Goal: Information Seeking & Learning: Check status

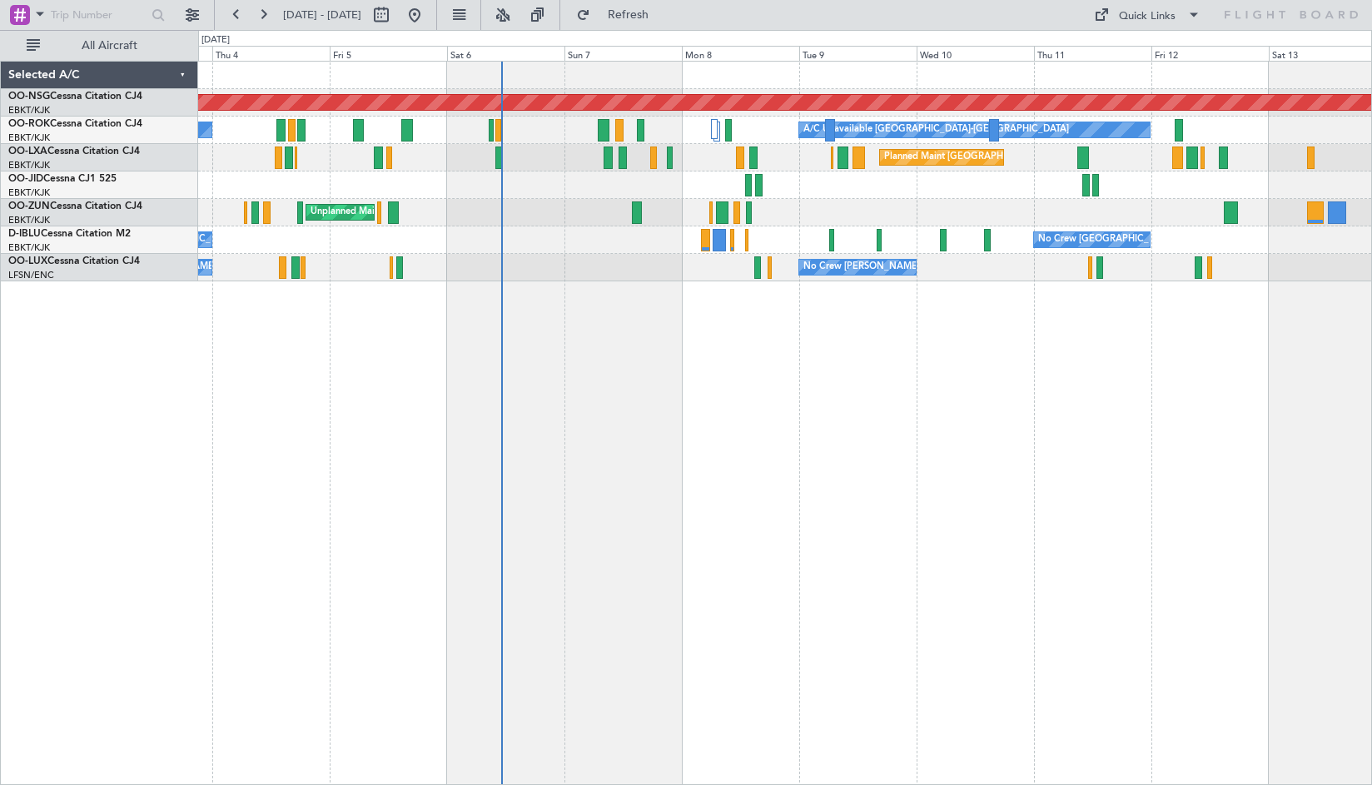
click at [905, 206] on div "Planned Maint [GEOGRAPHIC_DATA] ([GEOGRAPHIC_DATA]) A/C Unavailable [GEOGRAPHIC…" at bounding box center [784, 172] width 1173 height 220
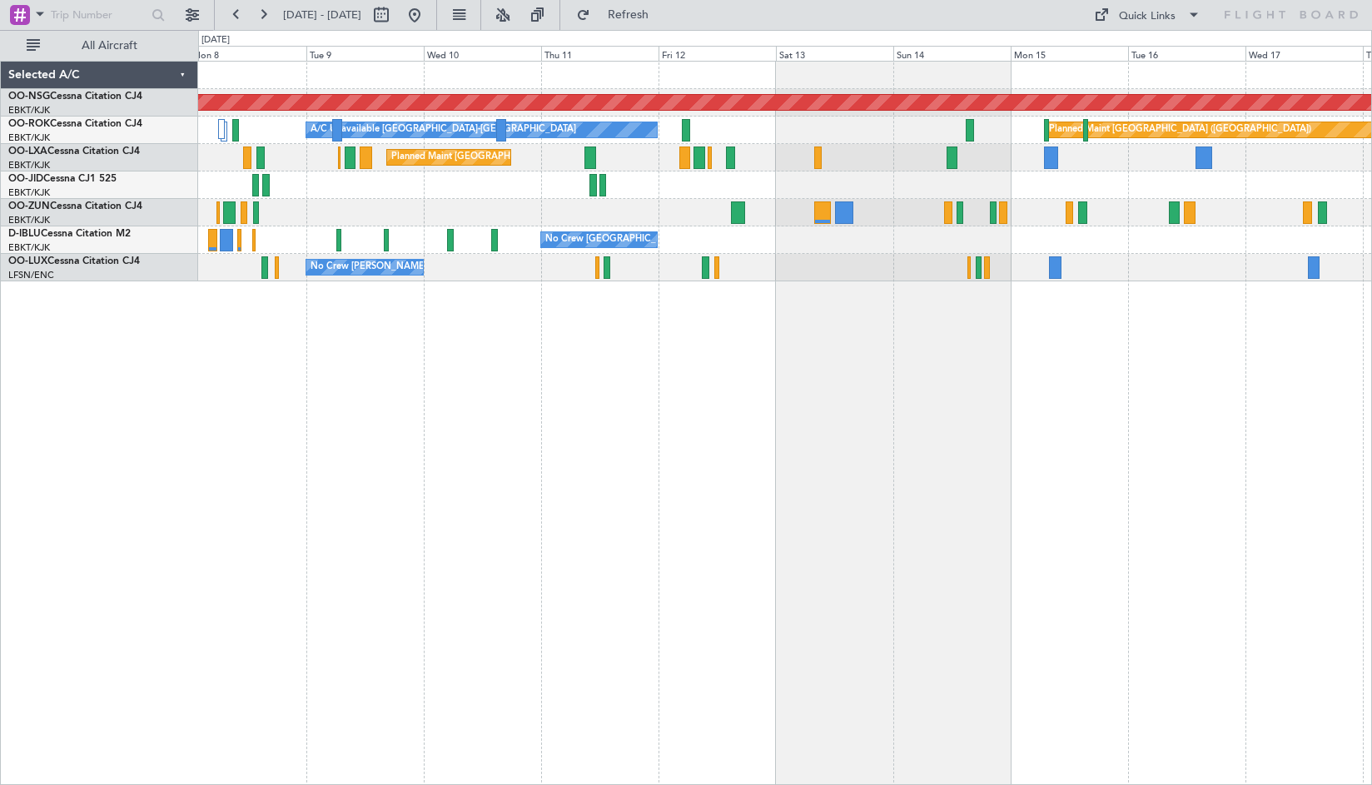
click at [481, 185] on div at bounding box center [784, 185] width 1173 height 27
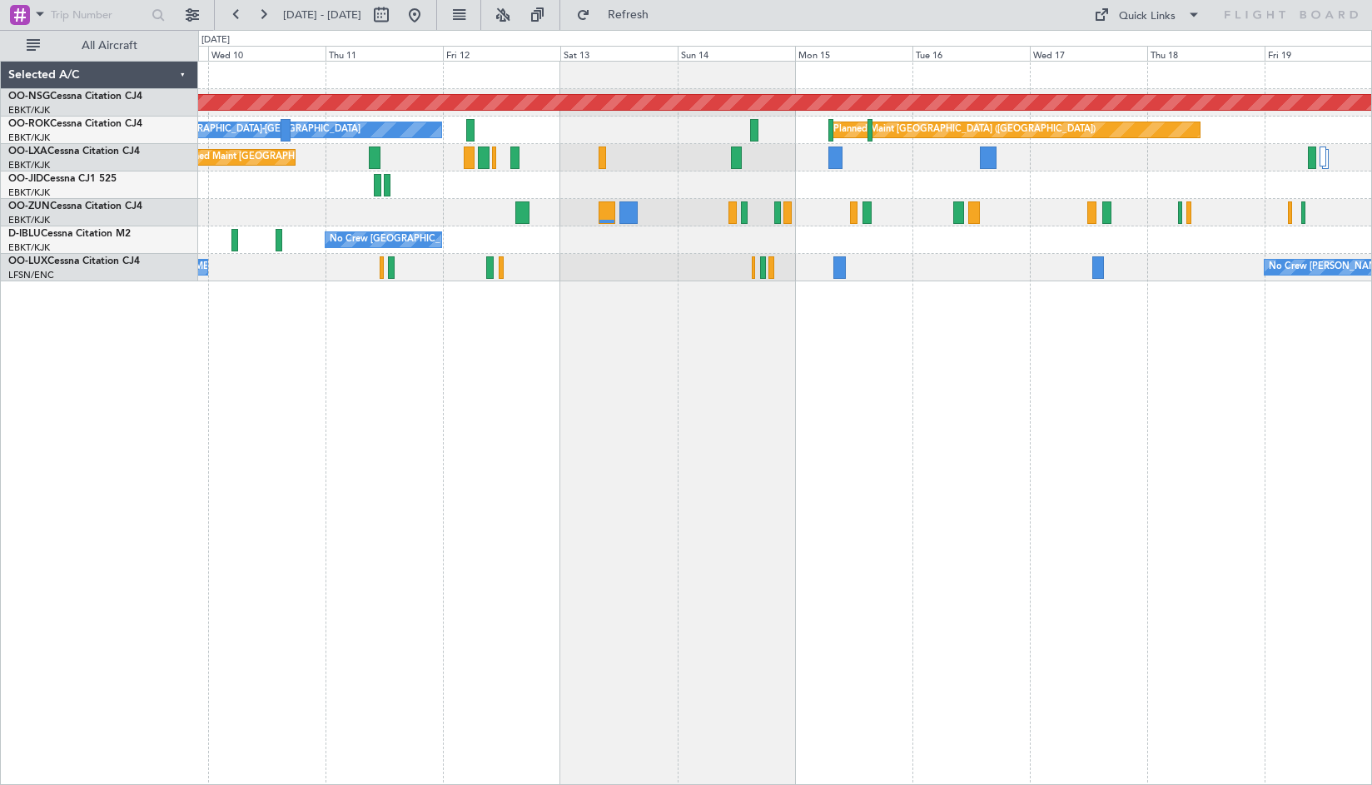
click at [854, 328] on div "Planned Maint [GEOGRAPHIC_DATA] ([GEOGRAPHIC_DATA]) A/C Unavailable [GEOGRAPHIC…" at bounding box center [785, 423] width 1174 height 724
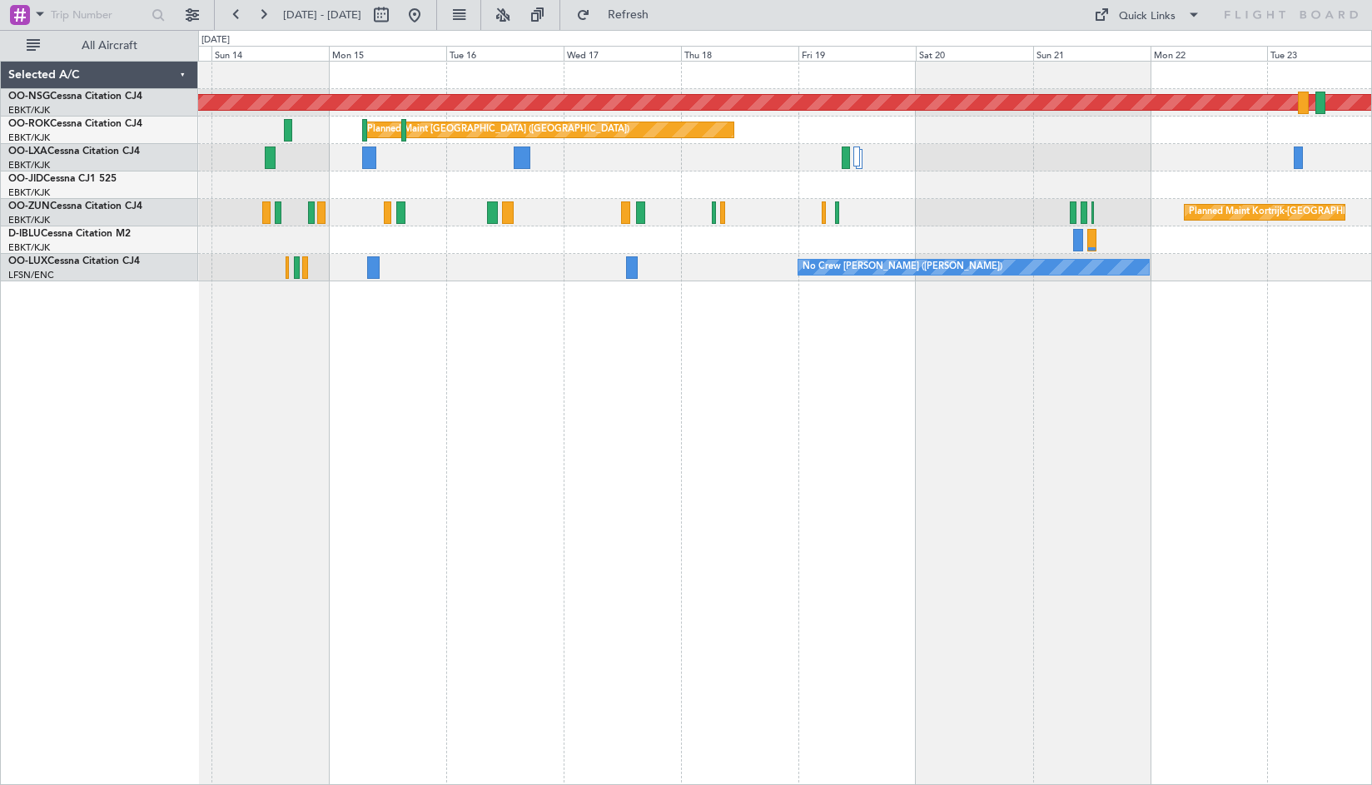
click at [843, 197] on div at bounding box center [784, 185] width 1173 height 27
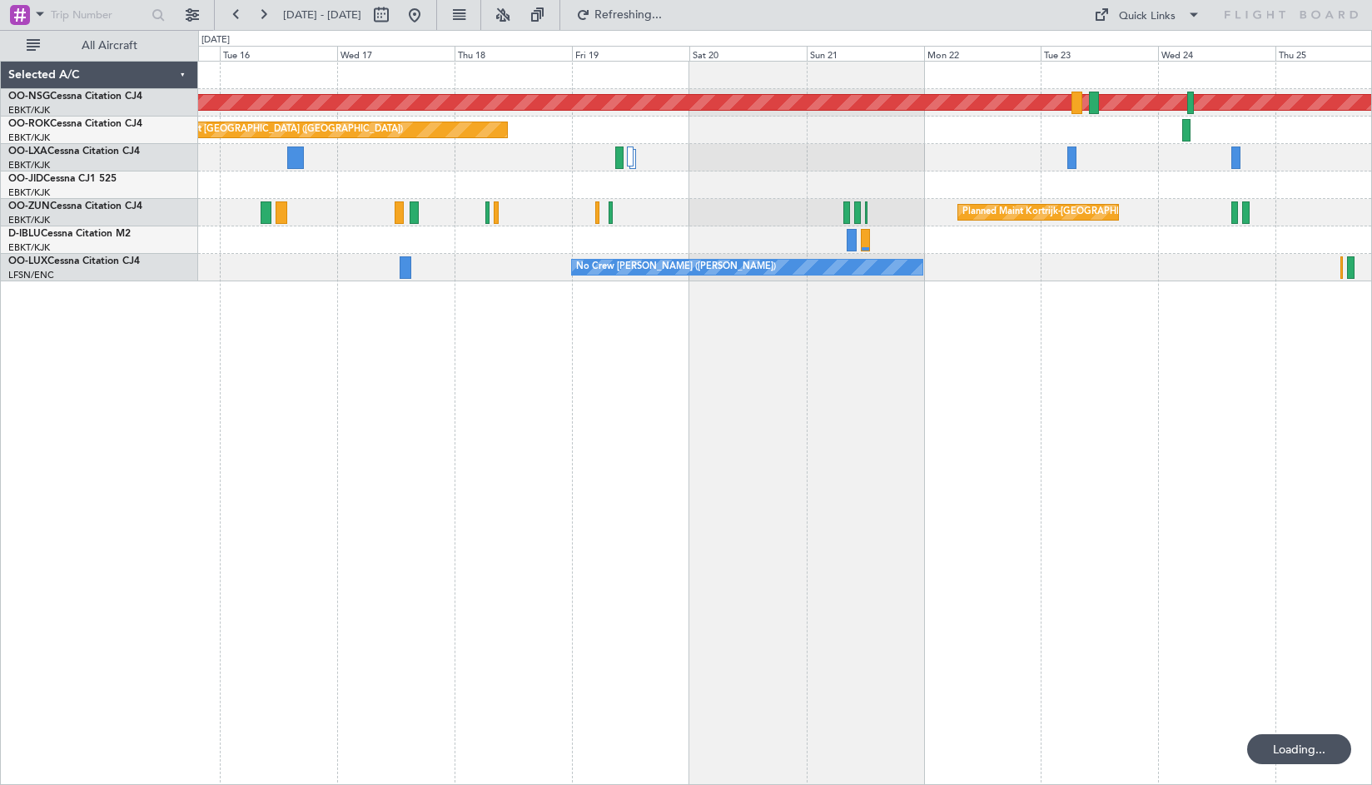
click at [758, 162] on div "Planned Maint [GEOGRAPHIC_DATA] ([GEOGRAPHIC_DATA]) Planned Maint [GEOGRAPHIC_D…" at bounding box center [784, 172] width 1173 height 220
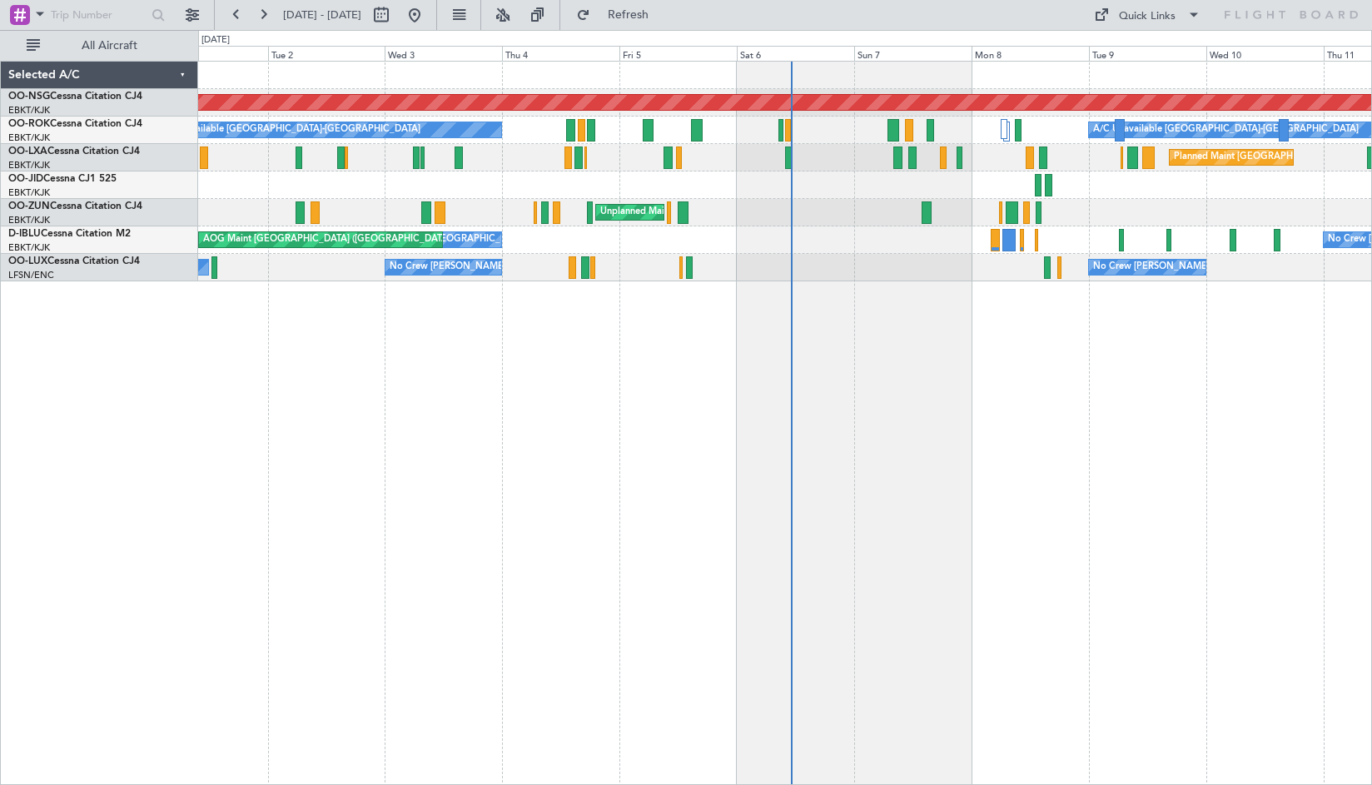
click at [1307, 465] on div "Planned Maint [GEOGRAPHIC_DATA] ([GEOGRAPHIC_DATA]) A/C Unavailable [GEOGRAPHIC…" at bounding box center [785, 423] width 1174 height 724
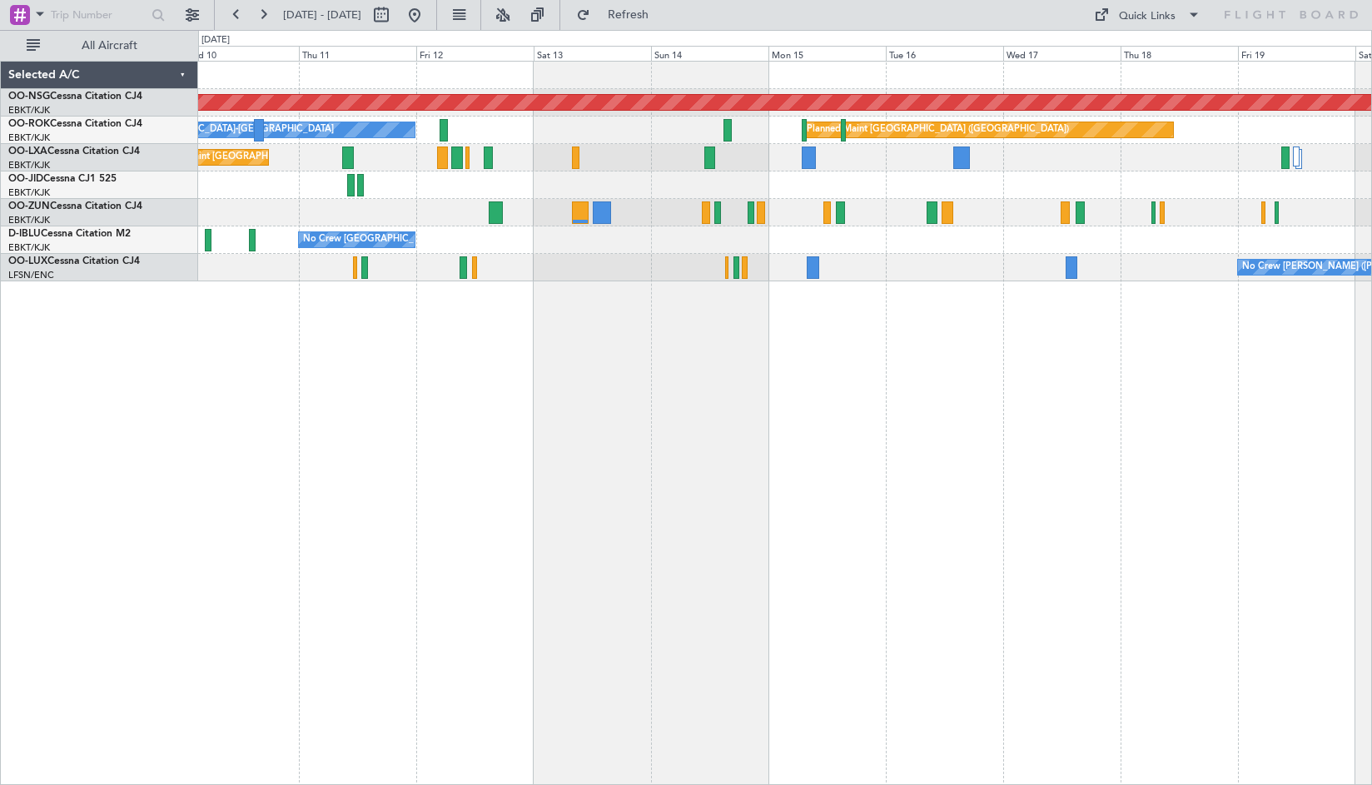
click at [119, 358] on div "Planned Maint [GEOGRAPHIC_DATA] ([GEOGRAPHIC_DATA]) A/C Unavailable [GEOGRAPHIC…" at bounding box center [686, 407] width 1372 height 755
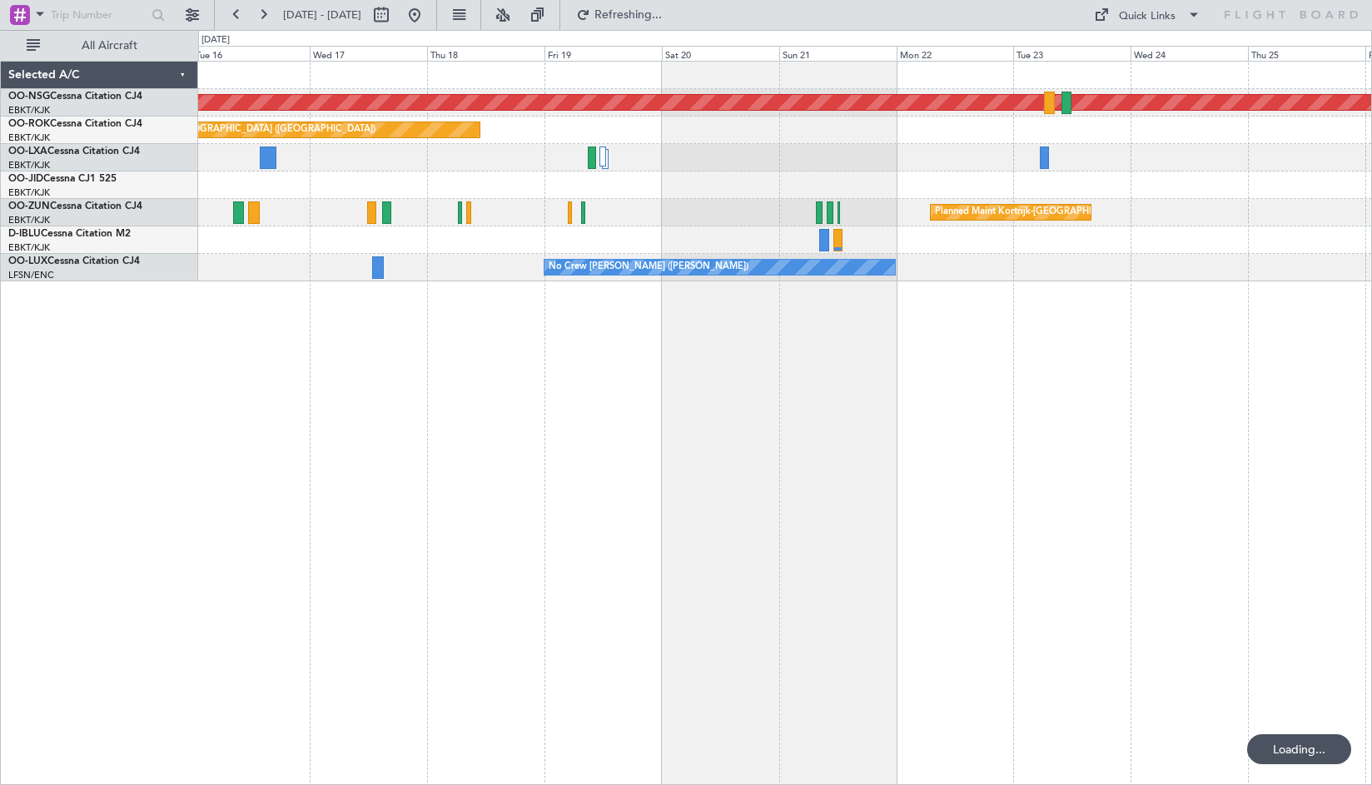
click at [72, 383] on div "Planned Maint [GEOGRAPHIC_DATA] ([GEOGRAPHIC_DATA]) Planned Maint [GEOGRAPHIC_D…" at bounding box center [686, 407] width 1372 height 755
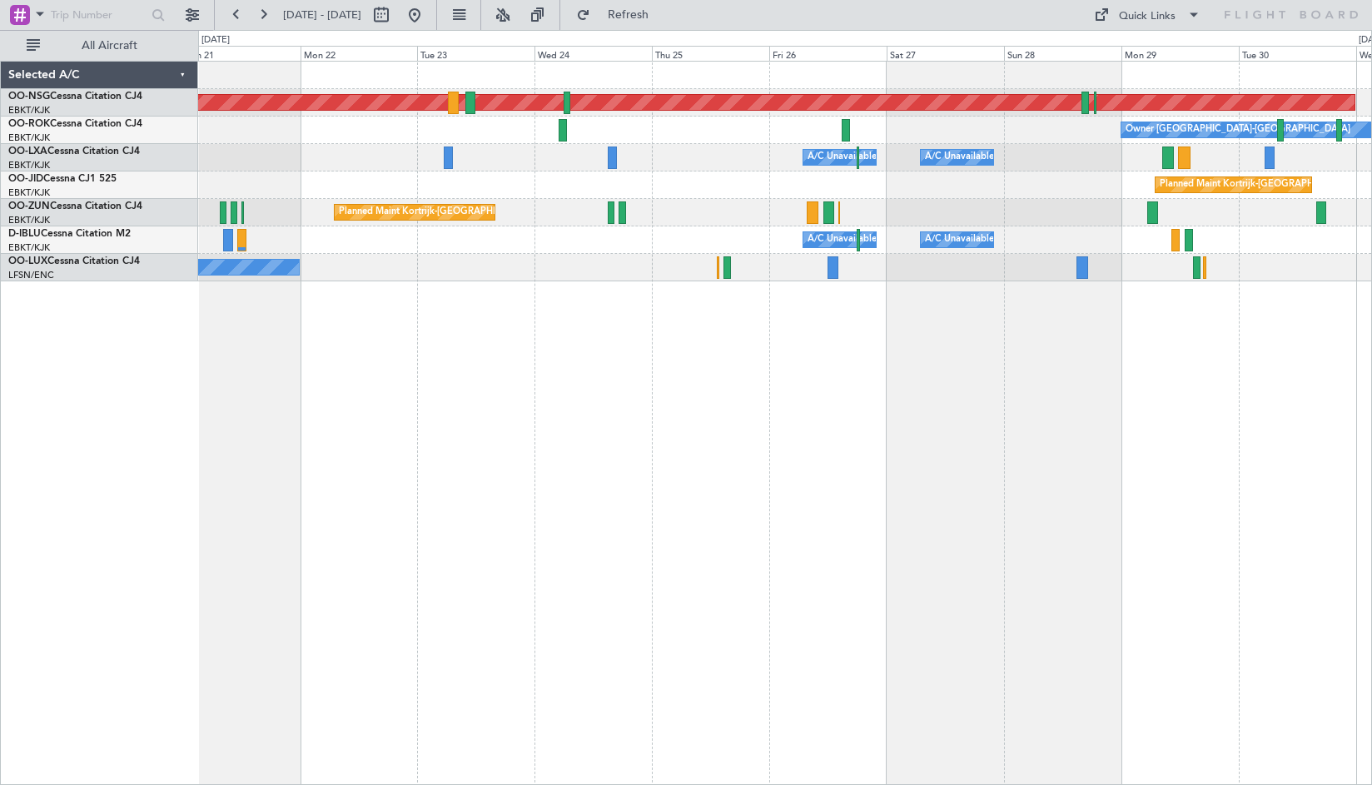
click at [692, 190] on div "Planned Maint [GEOGRAPHIC_DATA] ([GEOGRAPHIC_DATA]) Owner [GEOGRAPHIC_DATA]-[GE…" at bounding box center [784, 172] width 1173 height 220
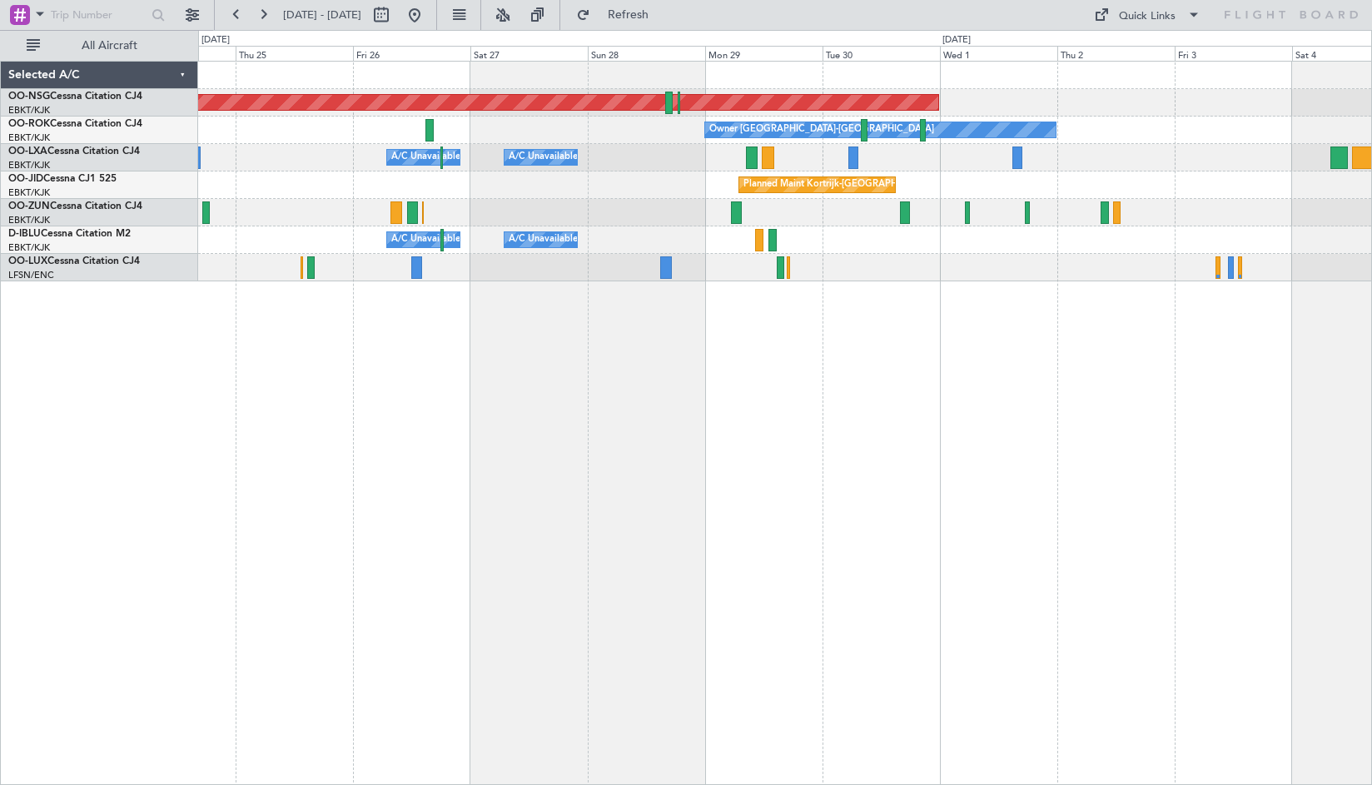
click at [721, 205] on div "Planned Maint Kortrijk-[GEOGRAPHIC_DATA]" at bounding box center [784, 212] width 1173 height 27
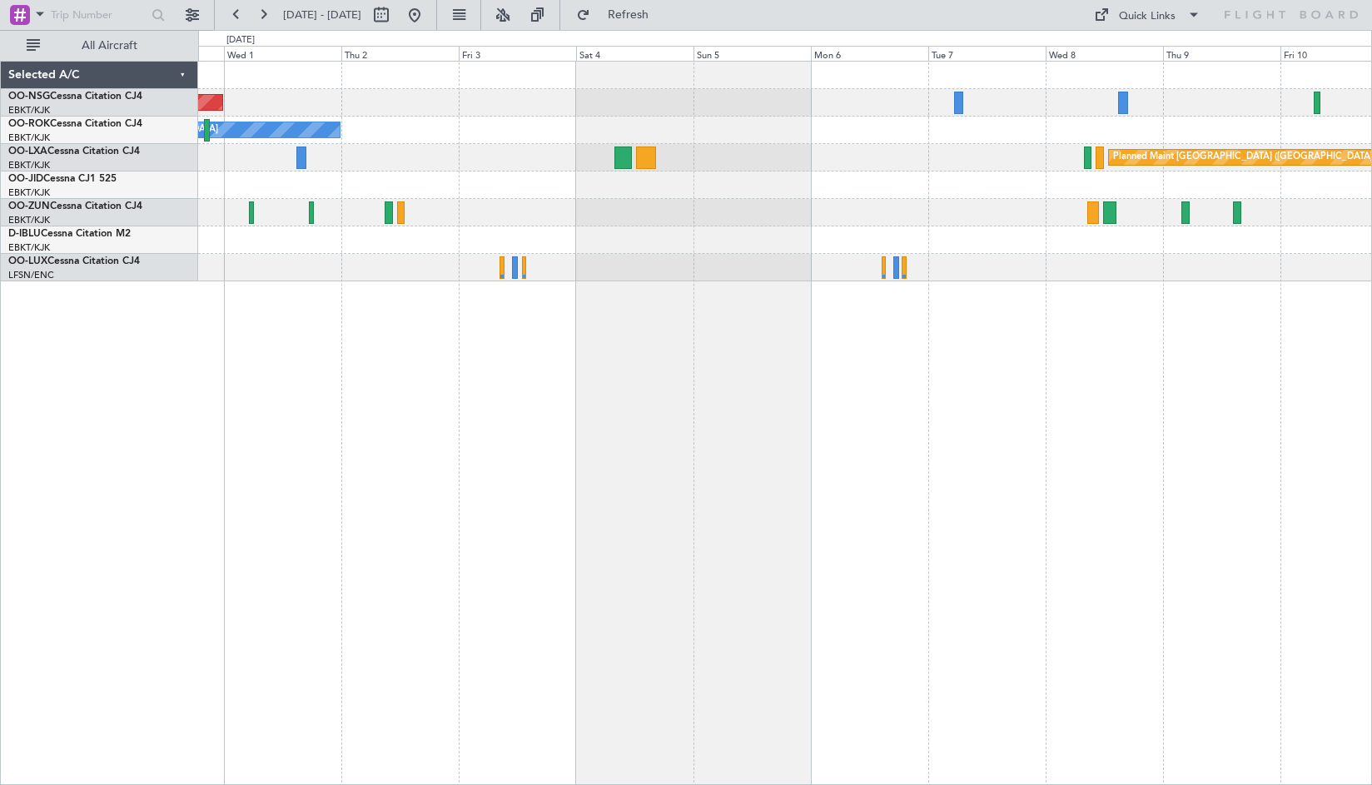
click at [594, 213] on div at bounding box center [784, 212] width 1173 height 27
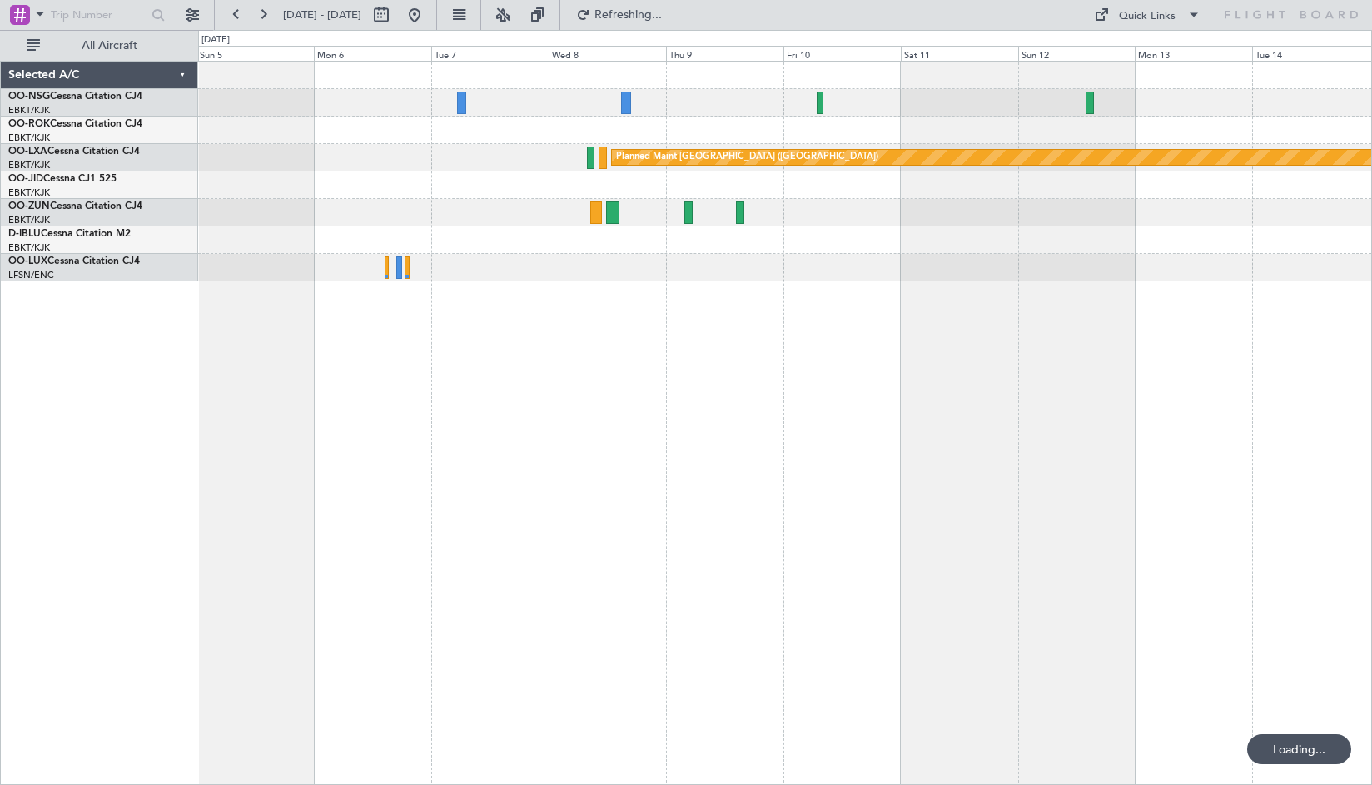
click at [279, 202] on div at bounding box center [784, 212] width 1173 height 27
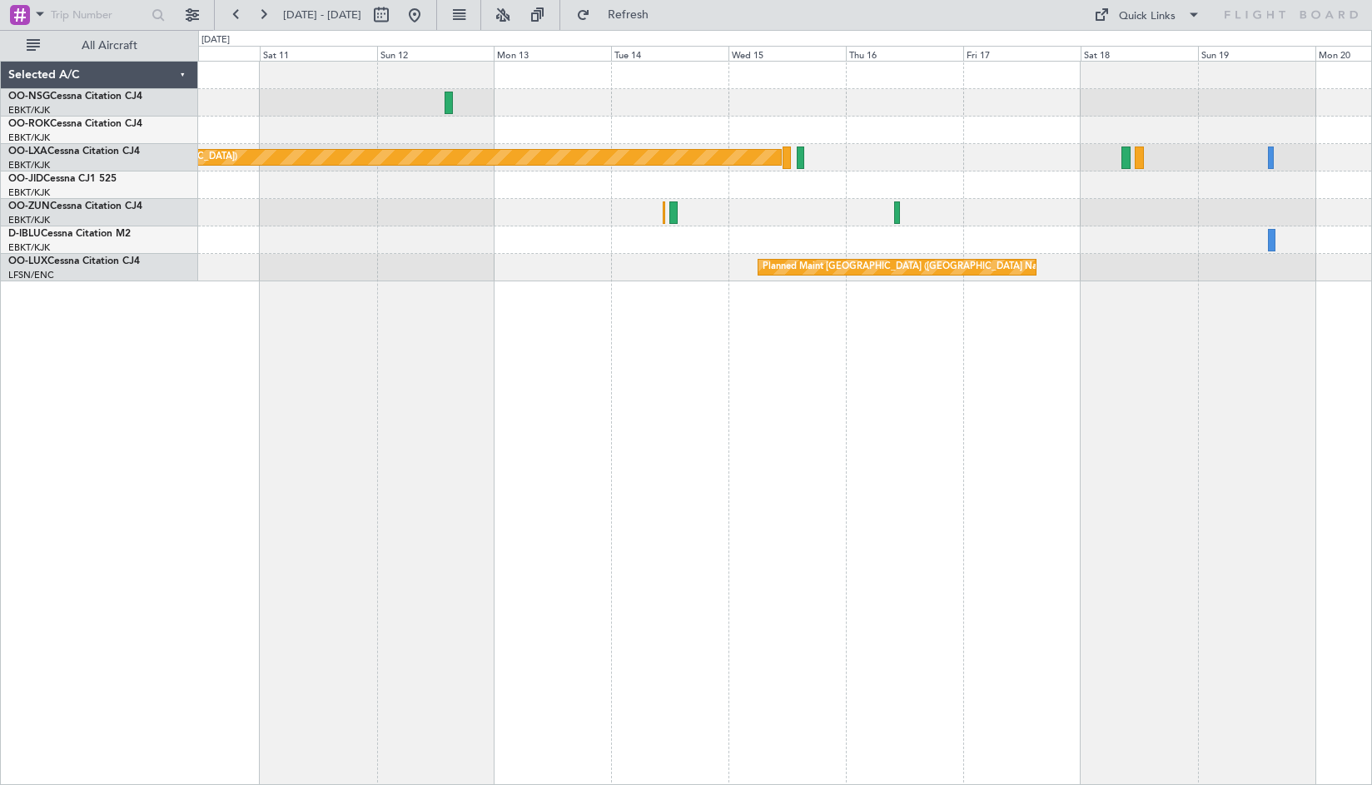
click at [356, 290] on div "Planned Maint [GEOGRAPHIC_DATA] ([GEOGRAPHIC_DATA]) Planned Maint [GEOGRAPHIC_D…" at bounding box center [785, 423] width 1174 height 724
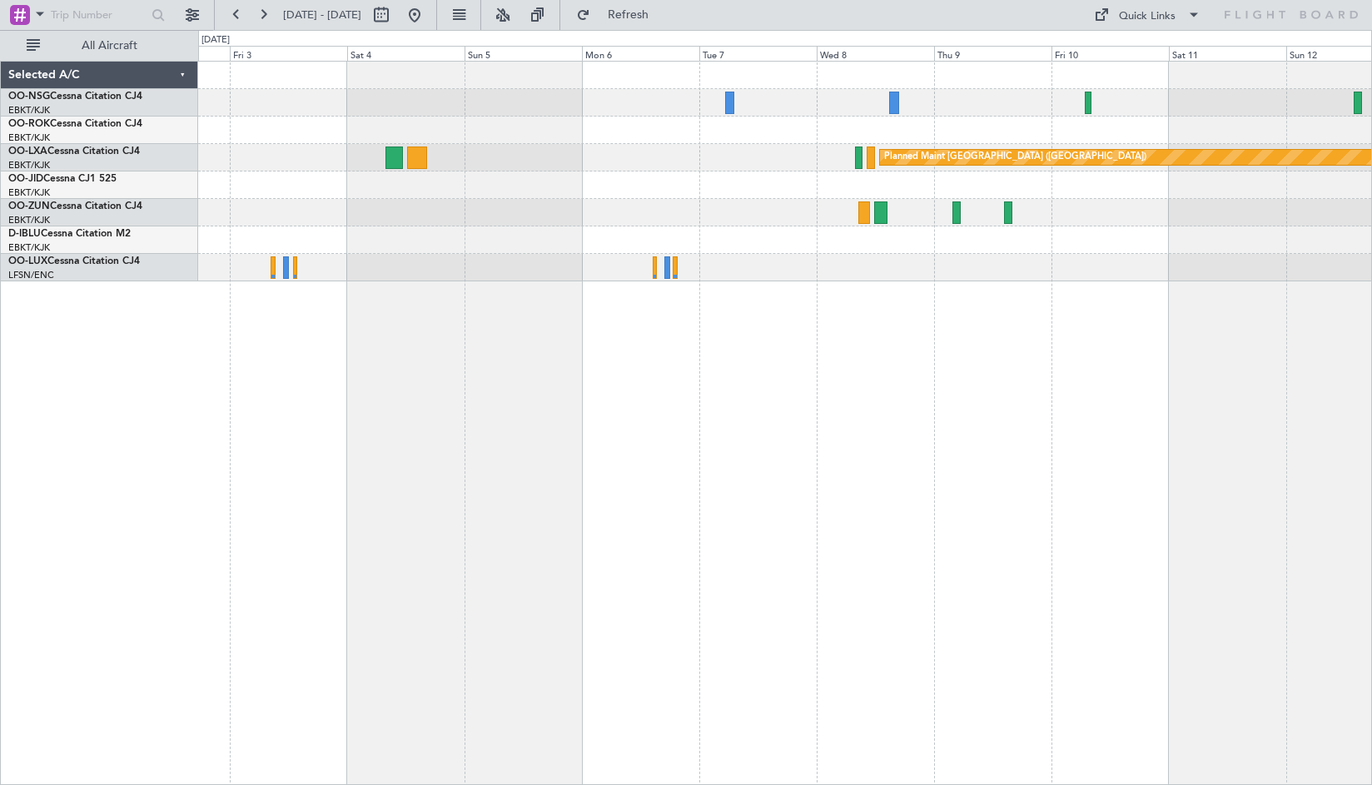
click at [1307, 333] on div "Planned Maint [GEOGRAPHIC_DATA] ([GEOGRAPHIC_DATA]) Owner [GEOGRAPHIC_DATA]-[GE…" at bounding box center [785, 423] width 1174 height 724
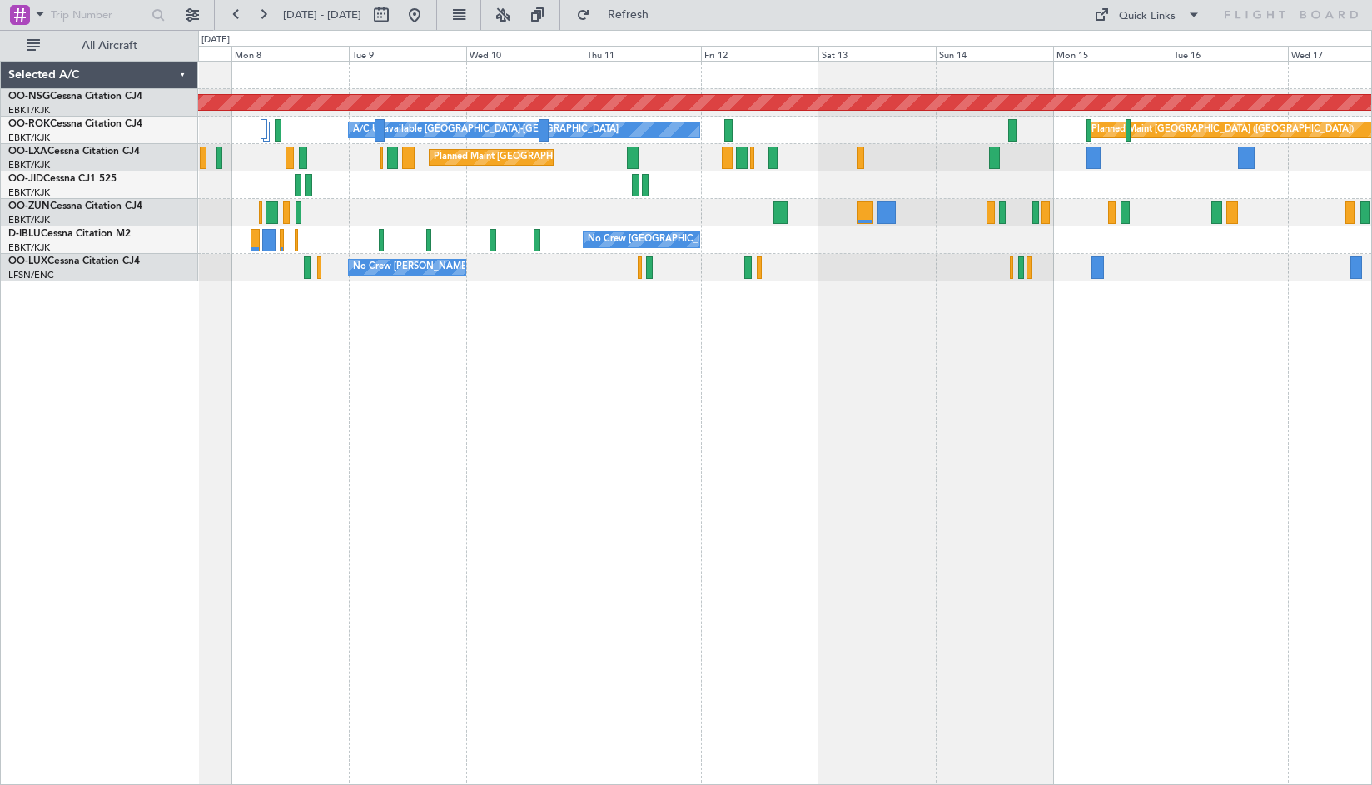
click at [914, 158] on div "Planned Maint [GEOGRAPHIC_DATA] ([GEOGRAPHIC_DATA]) A/C Unavailable [GEOGRAPHIC…" at bounding box center [784, 172] width 1173 height 220
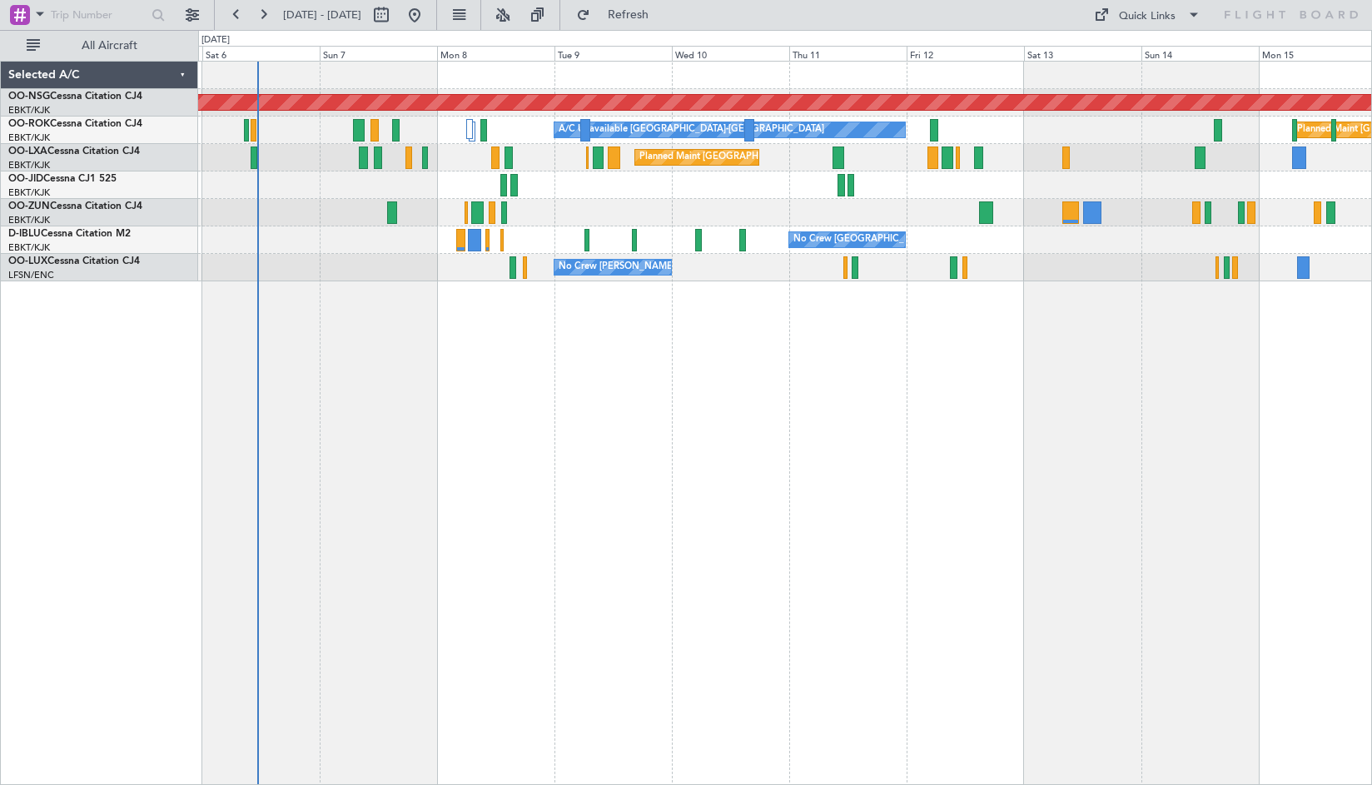
click at [861, 217] on div "Unplanned Maint [GEOGRAPHIC_DATA] ([GEOGRAPHIC_DATA])" at bounding box center [784, 212] width 1173 height 27
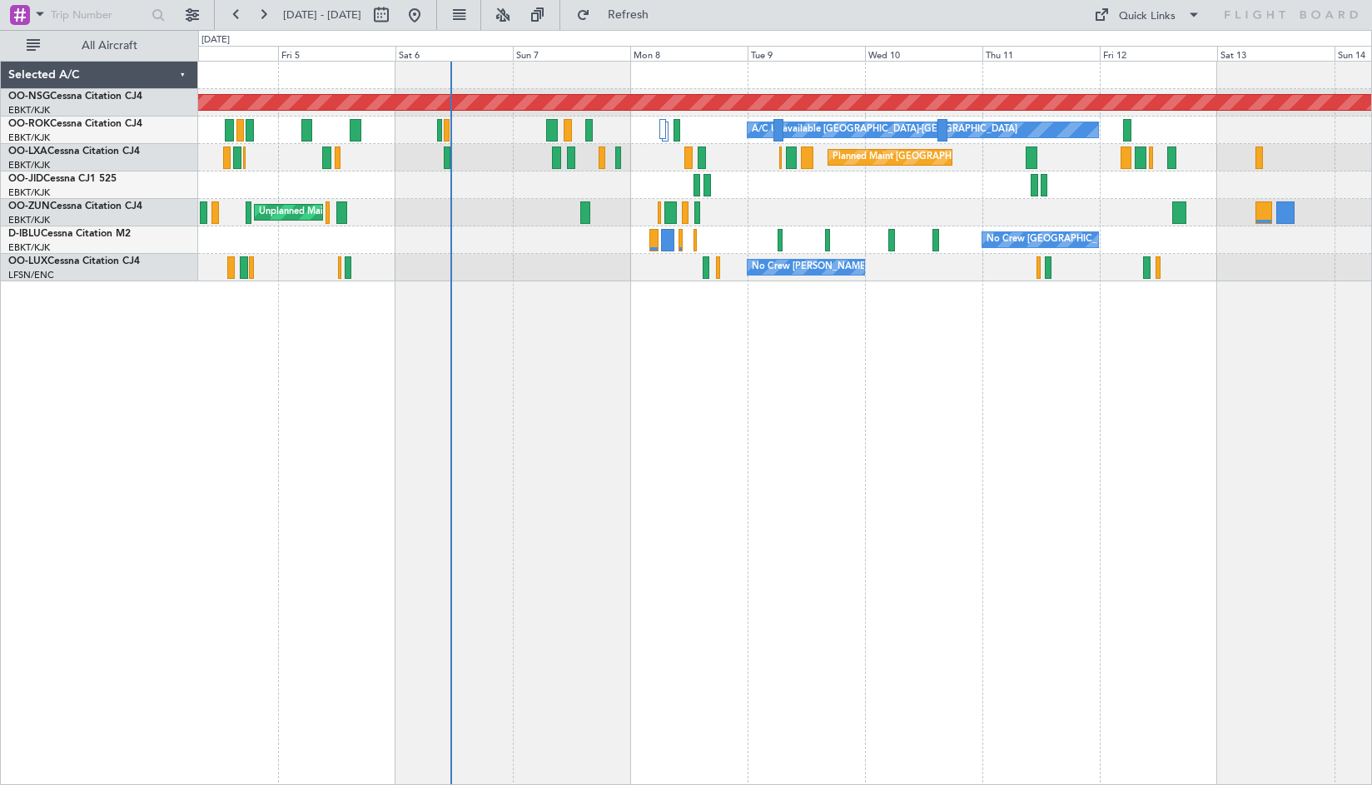
click at [724, 361] on div "Planned Maint [GEOGRAPHIC_DATA] ([GEOGRAPHIC_DATA]) A/C Unavailable [GEOGRAPHIC…" at bounding box center [785, 423] width 1174 height 724
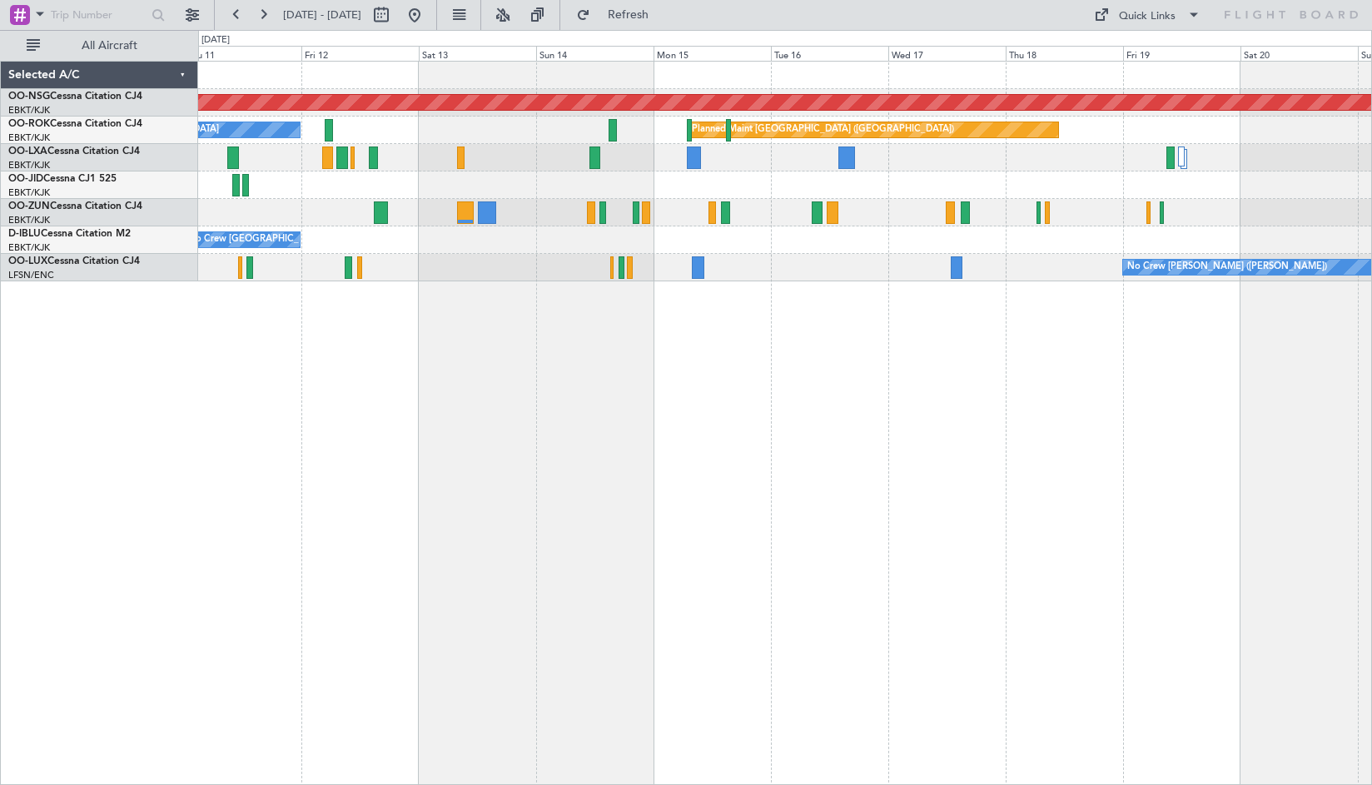
click at [472, 194] on div "Planned Maint [GEOGRAPHIC_DATA] ([GEOGRAPHIC_DATA]) A/C Unavailable [GEOGRAPHIC…" at bounding box center [784, 172] width 1173 height 220
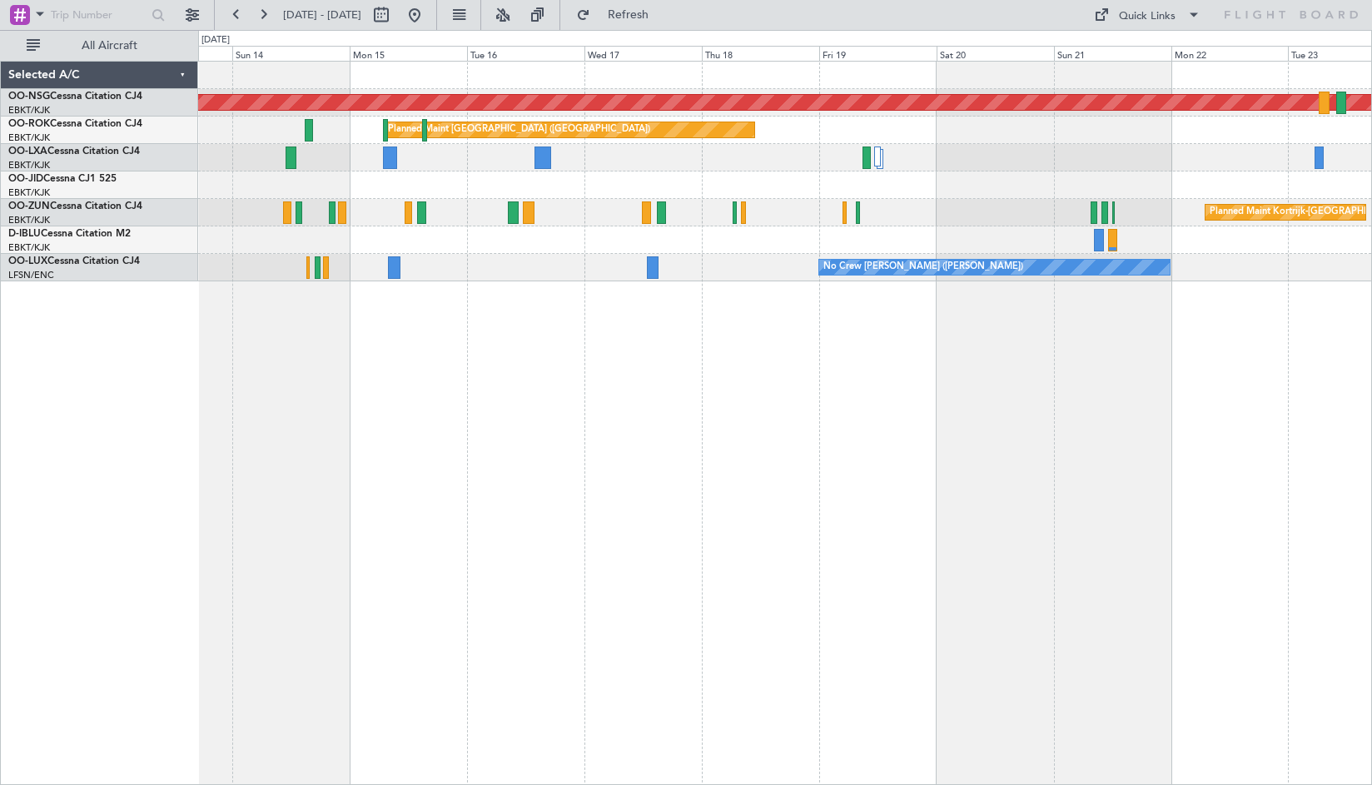
click at [664, 170] on div at bounding box center [784, 157] width 1173 height 27
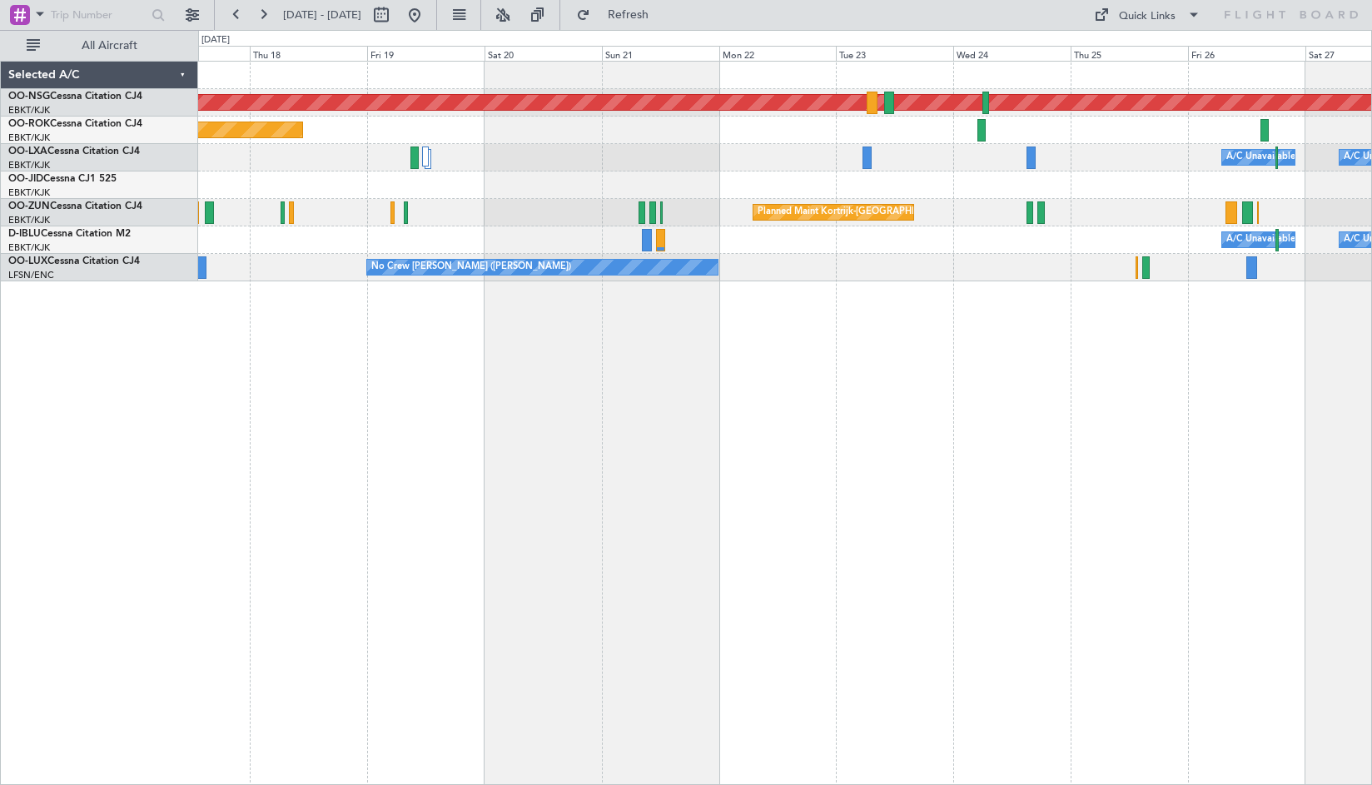
click at [503, 149] on div "Planned Maint [GEOGRAPHIC_DATA] ([GEOGRAPHIC_DATA]) Planned Maint [GEOGRAPHIC_D…" at bounding box center [784, 172] width 1173 height 220
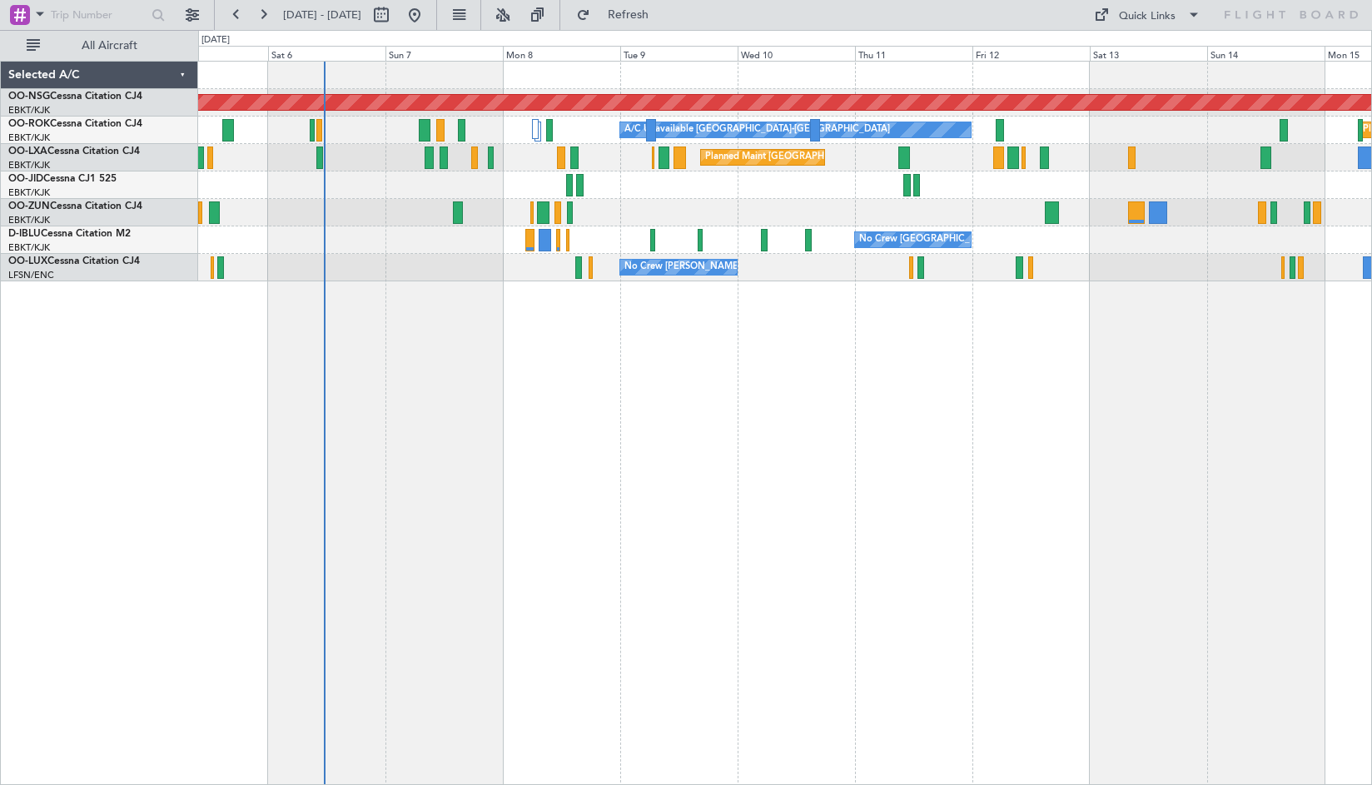
click at [1107, 376] on div "Planned Maint [GEOGRAPHIC_DATA] ([GEOGRAPHIC_DATA]) Planned Maint [GEOGRAPHIC_D…" at bounding box center [785, 423] width 1174 height 724
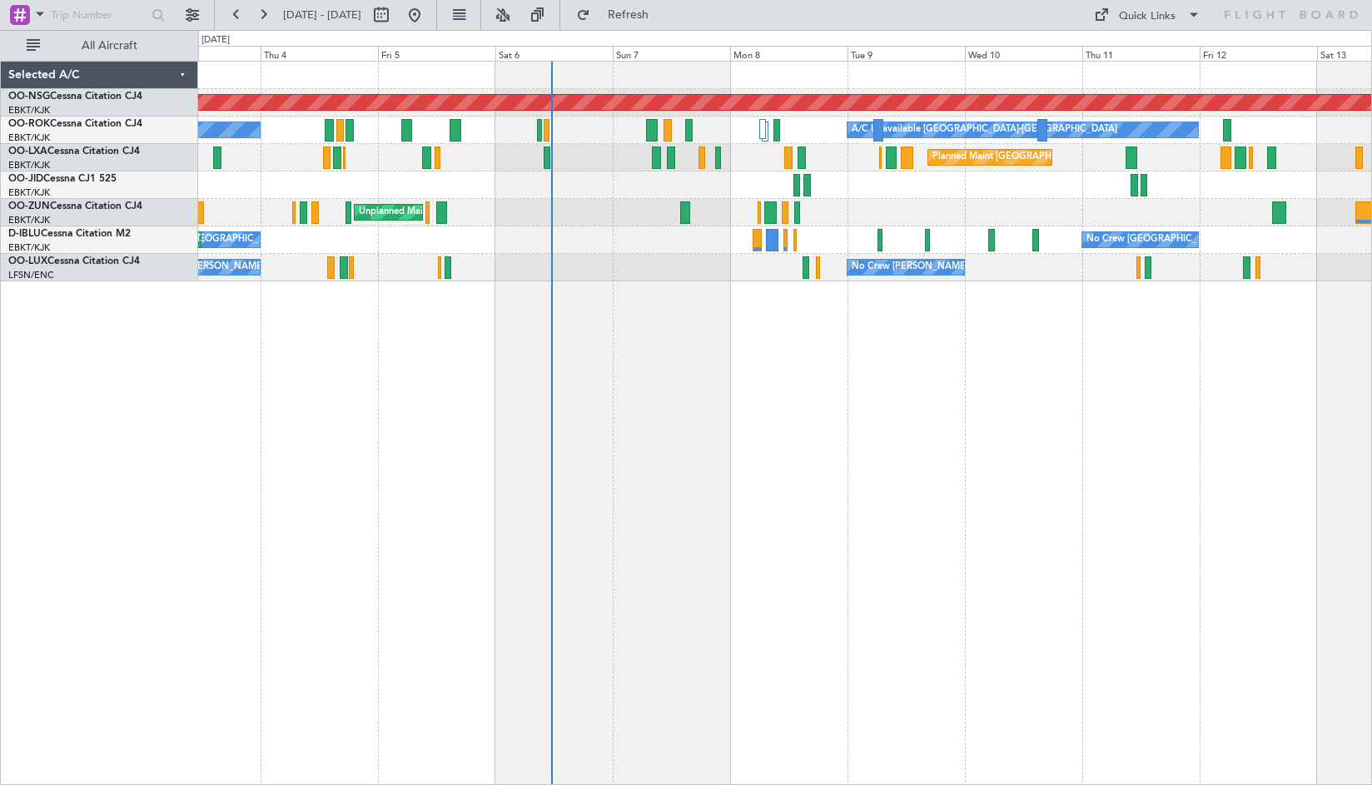
click at [1015, 371] on div "Planned Maint [GEOGRAPHIC_DATA] ([GEOGRAPHIC_DATA]) A/C Unavailable [GEOGRAPHIC…" at bounding box center [785, 423] width 1174 height 724
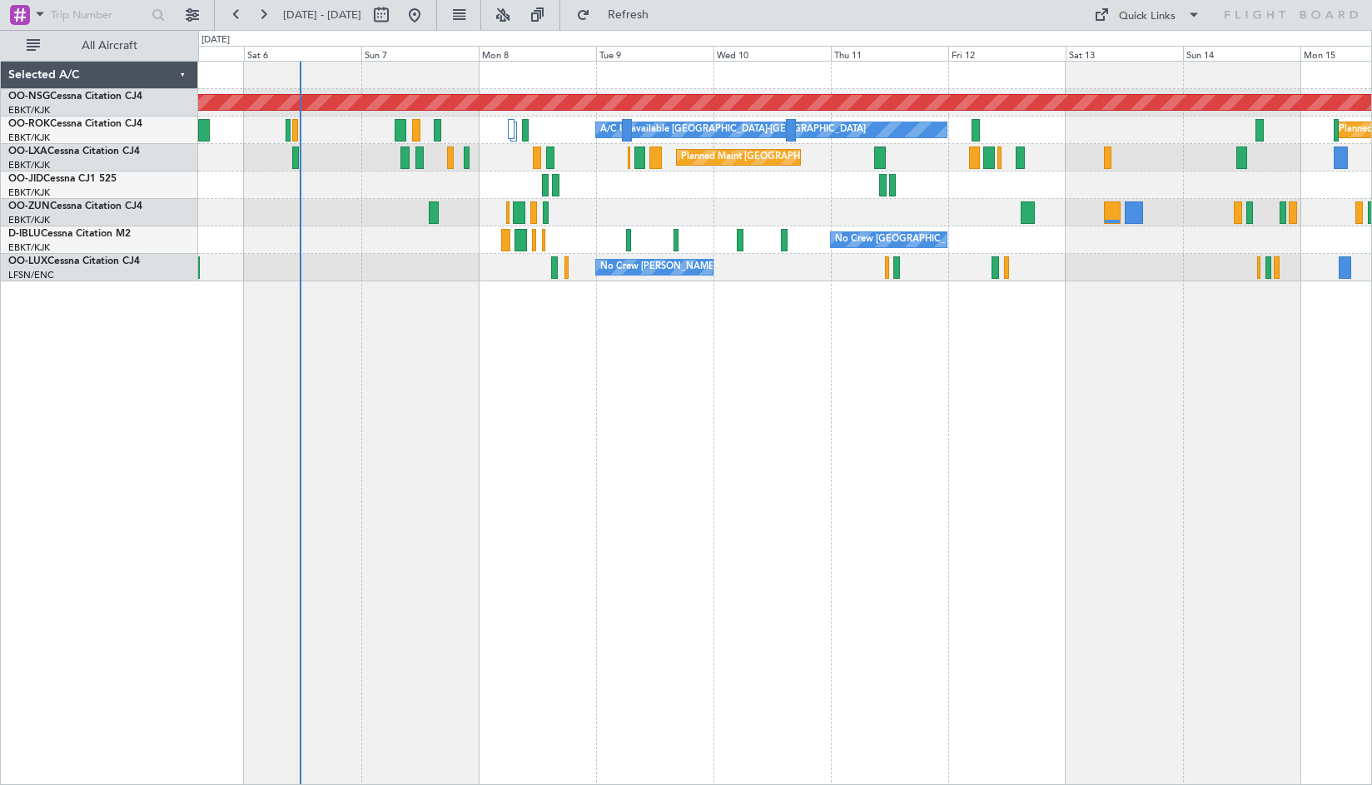
click at [749, 212] on div "Unplanned Maint [GEOGRAPHIC_DATA] ([GEOGRAPHIC_DATA])" at bounding box center [784, 212] width 1173 height 27
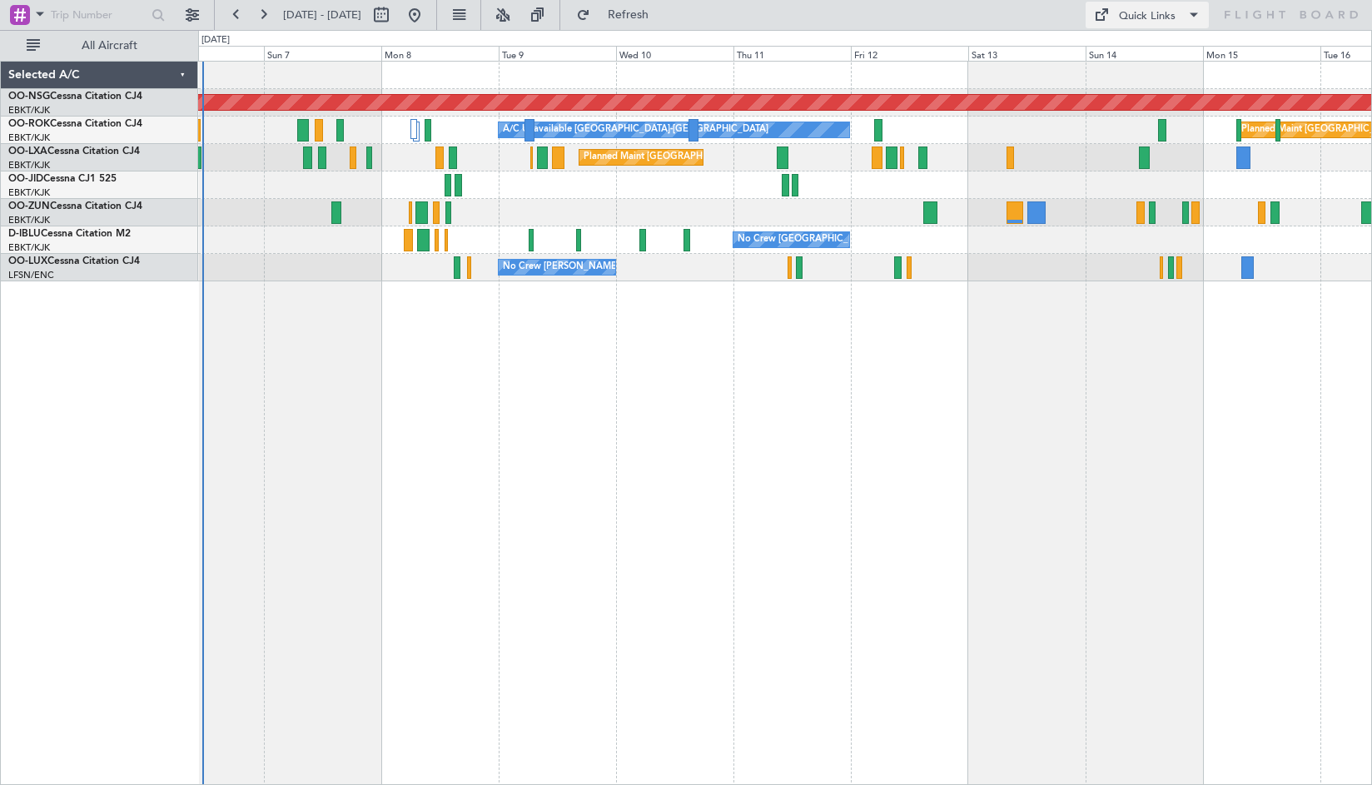
click at [1124, 22] on div "Quick Links" at bounding box center [1147, 16] width 57 height 17
click at [1127, 92] on button "Crew Board" at bounding box center [1151, 95] width 125 height 40
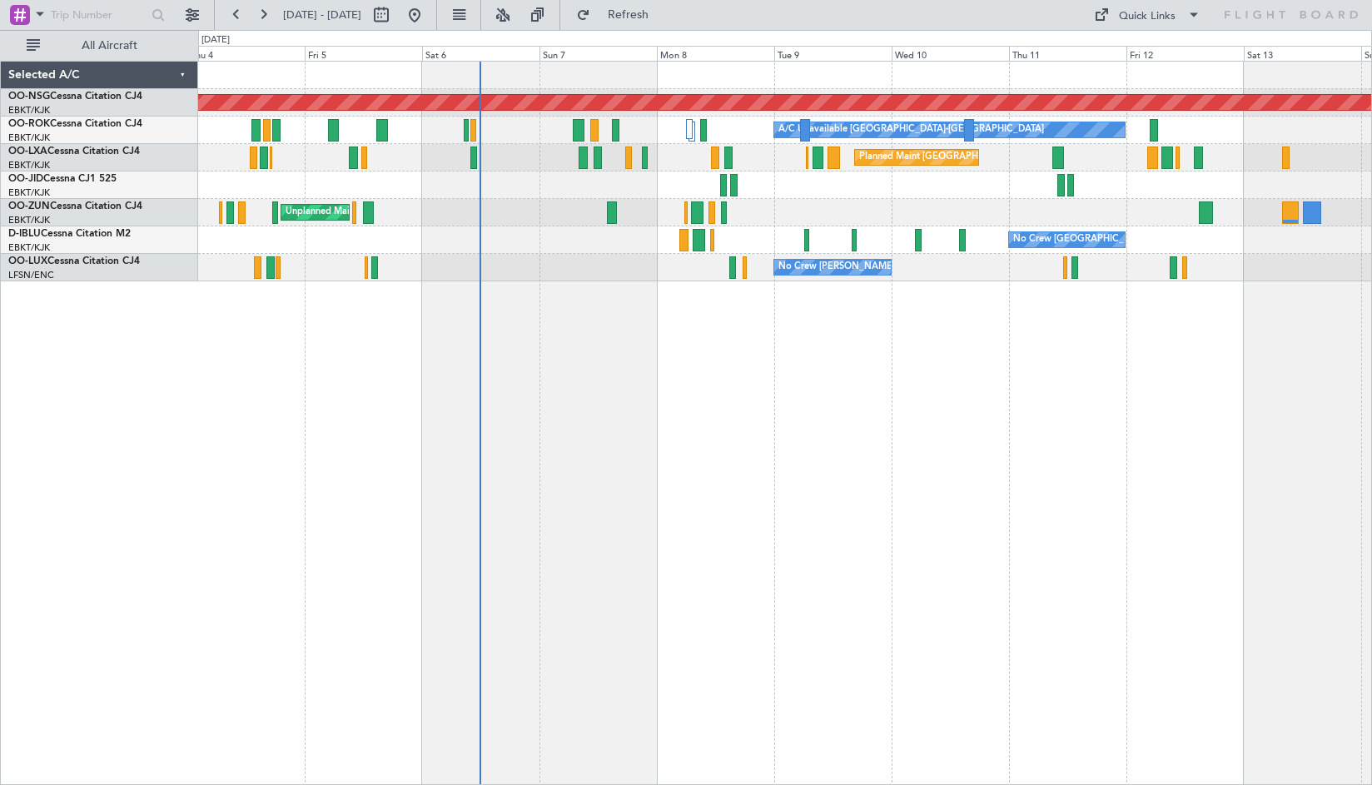
click at [784, 452] on div "Planned Maint [GEOGRAPHIC_DATA] ([GEOGRAPHIC_DATA]) A/C Unavailable [GEOGRAPHIC…" at bounding box center [785, 423] width 1174 height 724
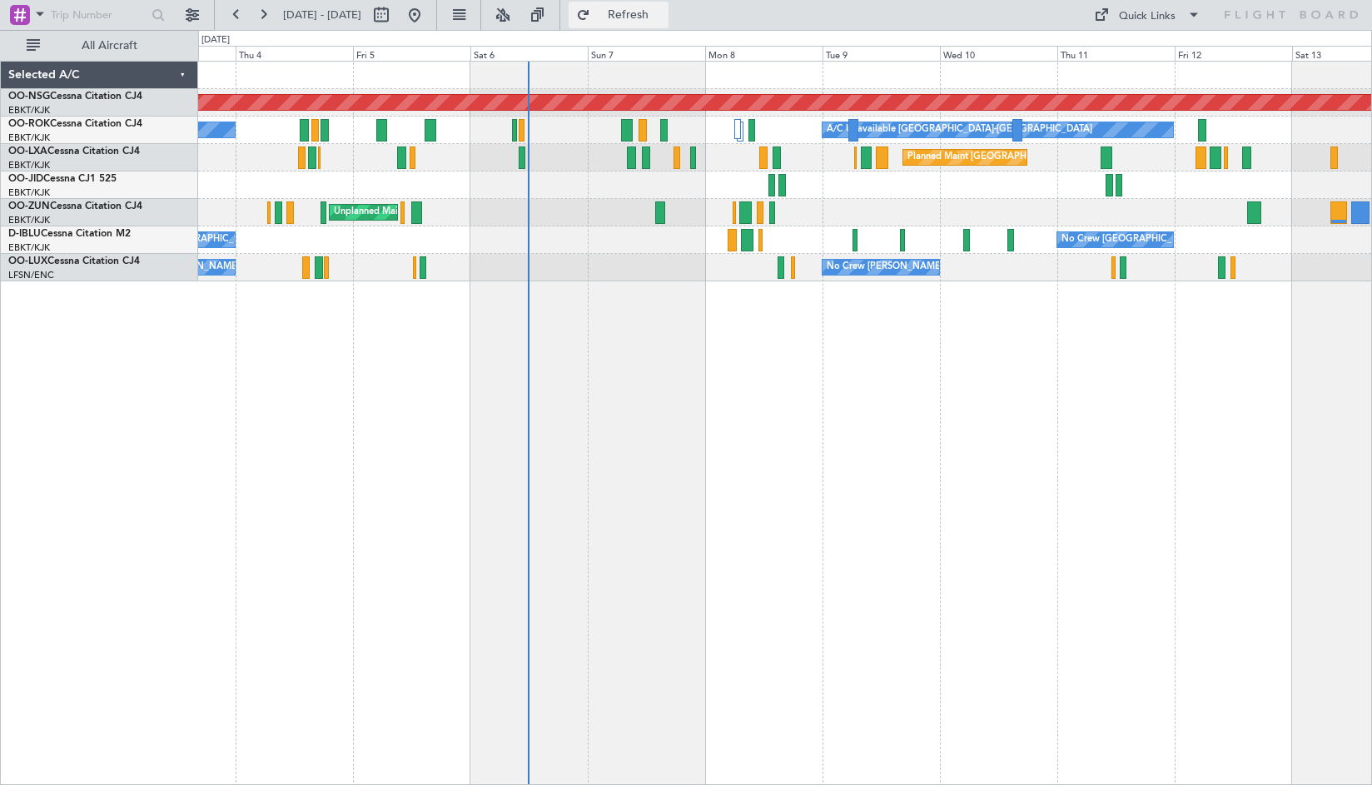
click at [663, 15] on span "Refresh" at bounding box center [629, 15] width 70 height 12
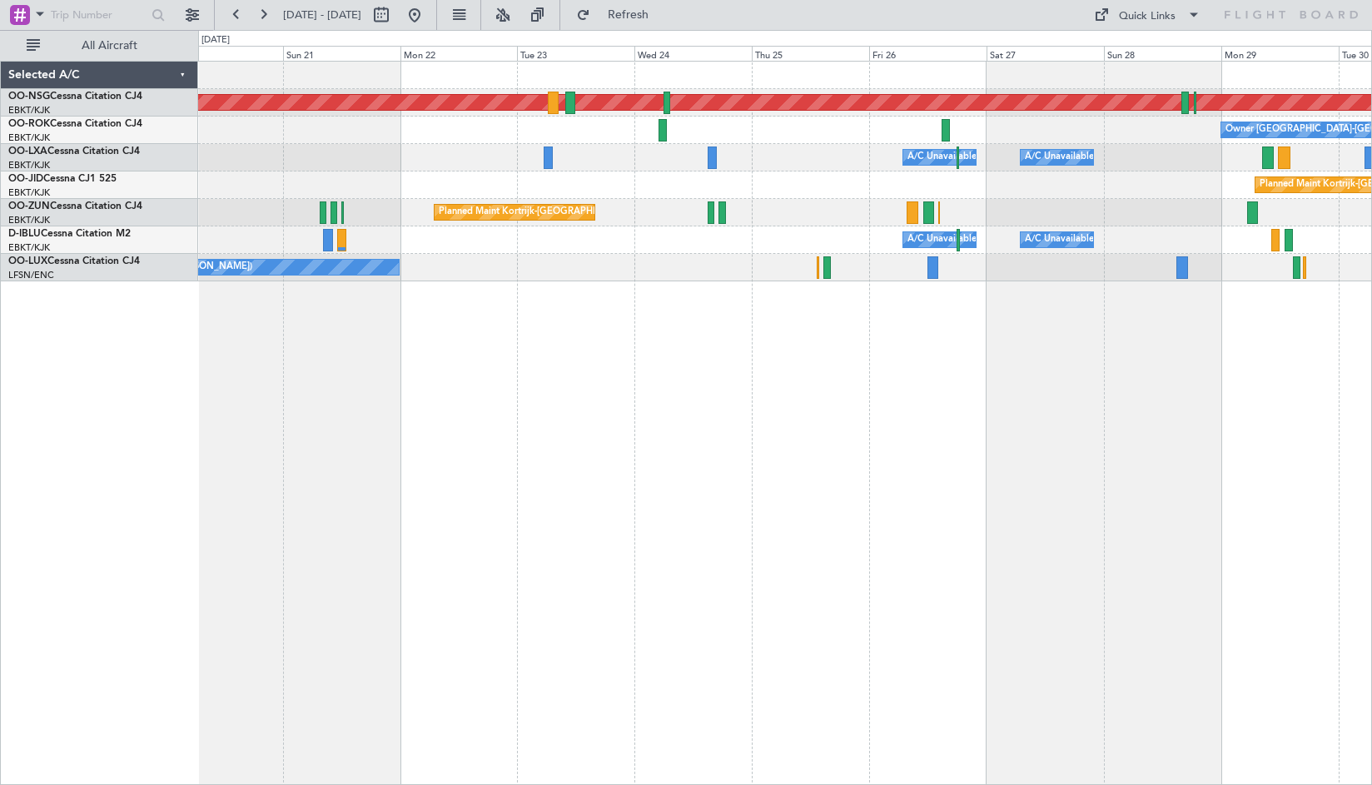
click at [226, 491] on div "Planned Maint [GEOGRAPHIC_DATA] ([GEOGRAPHIC_DATA]) Owner [GEOGRAPHIC_DATA]-[GE…" at bounding box center [785, 423] width 1174 height 724
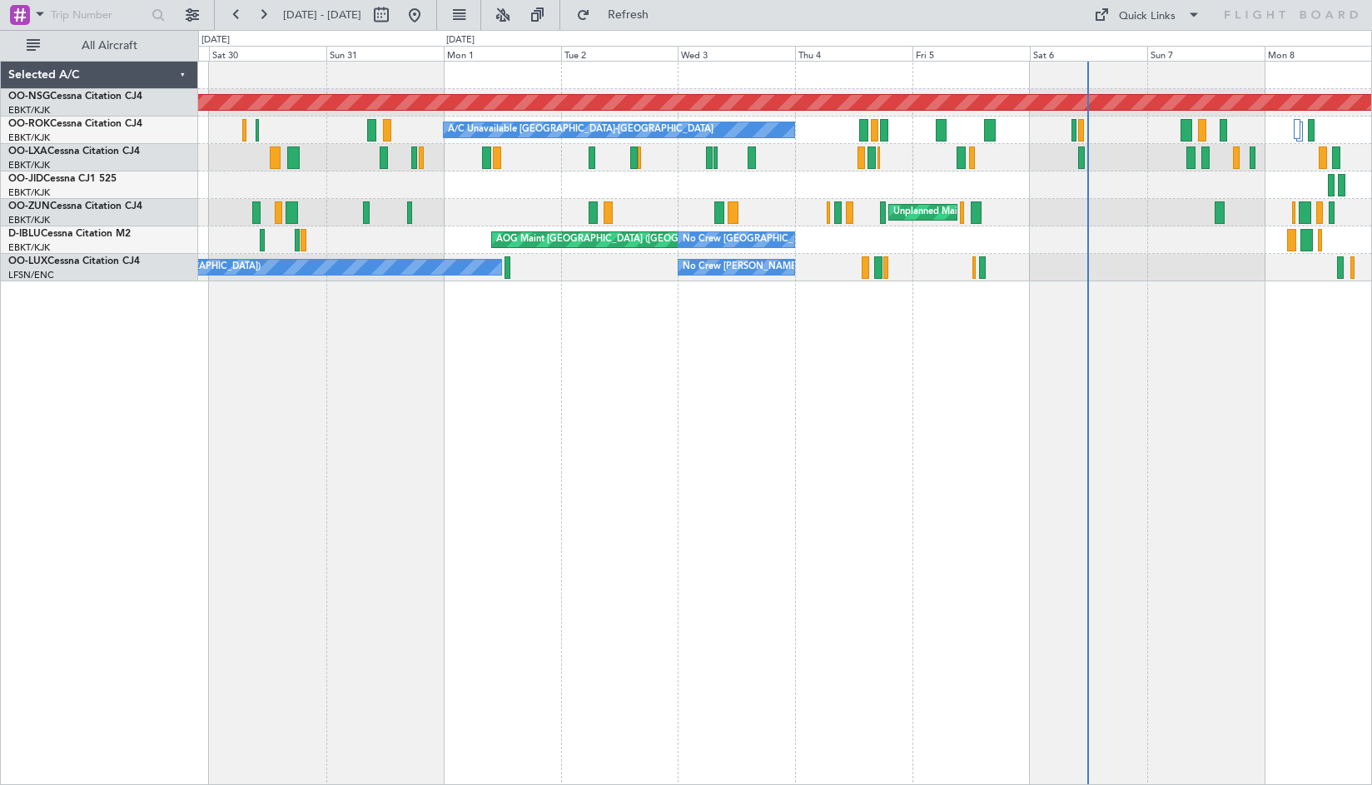
click at [859, 491] on div "Planned Maint [GEOGRAPHIC_DATA] ([GEOGRAPHIC_DATA]) A/C Unavailable [GEOGRAPHIC…" at bounding box center [785, 423] width 1174 height 724
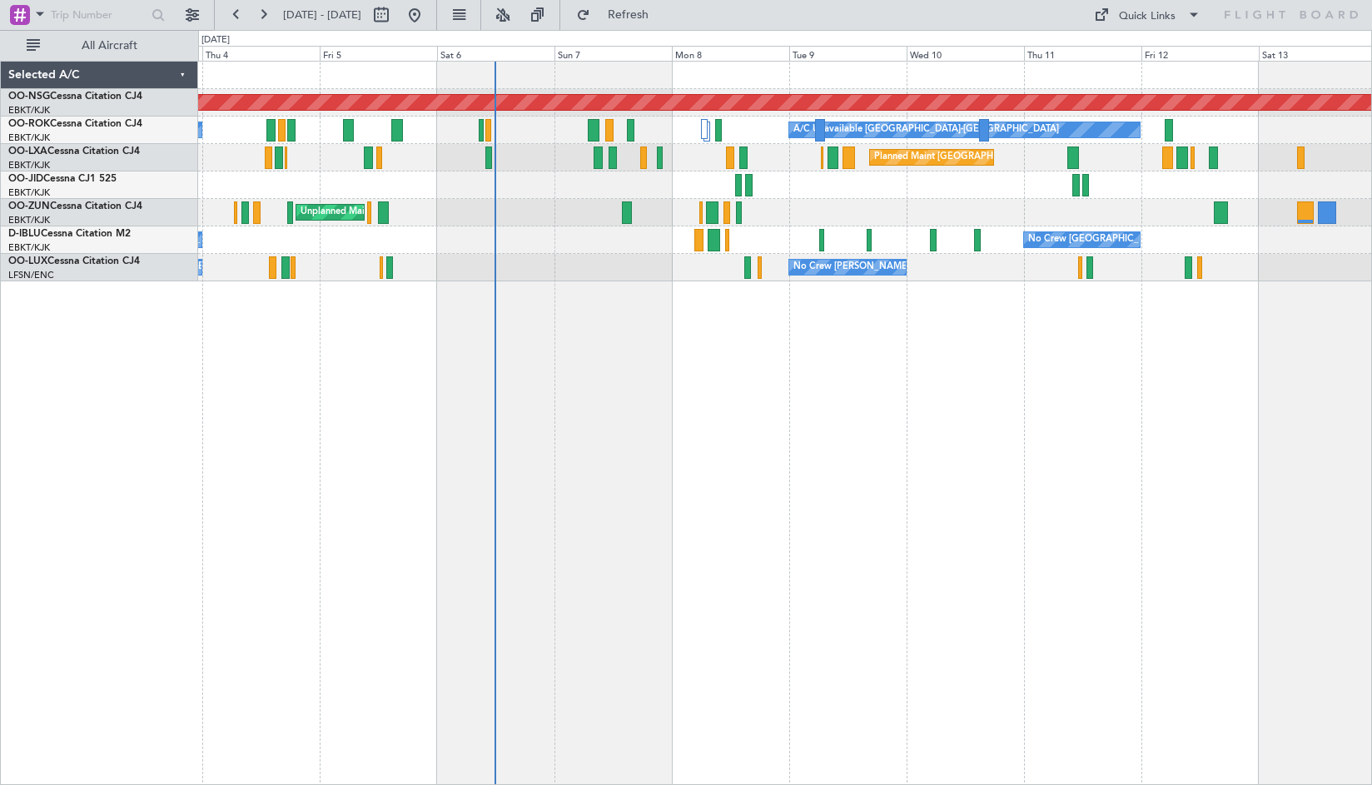
click at [669, 462] on div "Planned Maint [GEOGRAPHIC_DATA] ([GEOGRAPHIC_DATA]) A/C Unavailable [GEOGRAPHIC…" at bounding box center [785, 423] width 1174 height 724
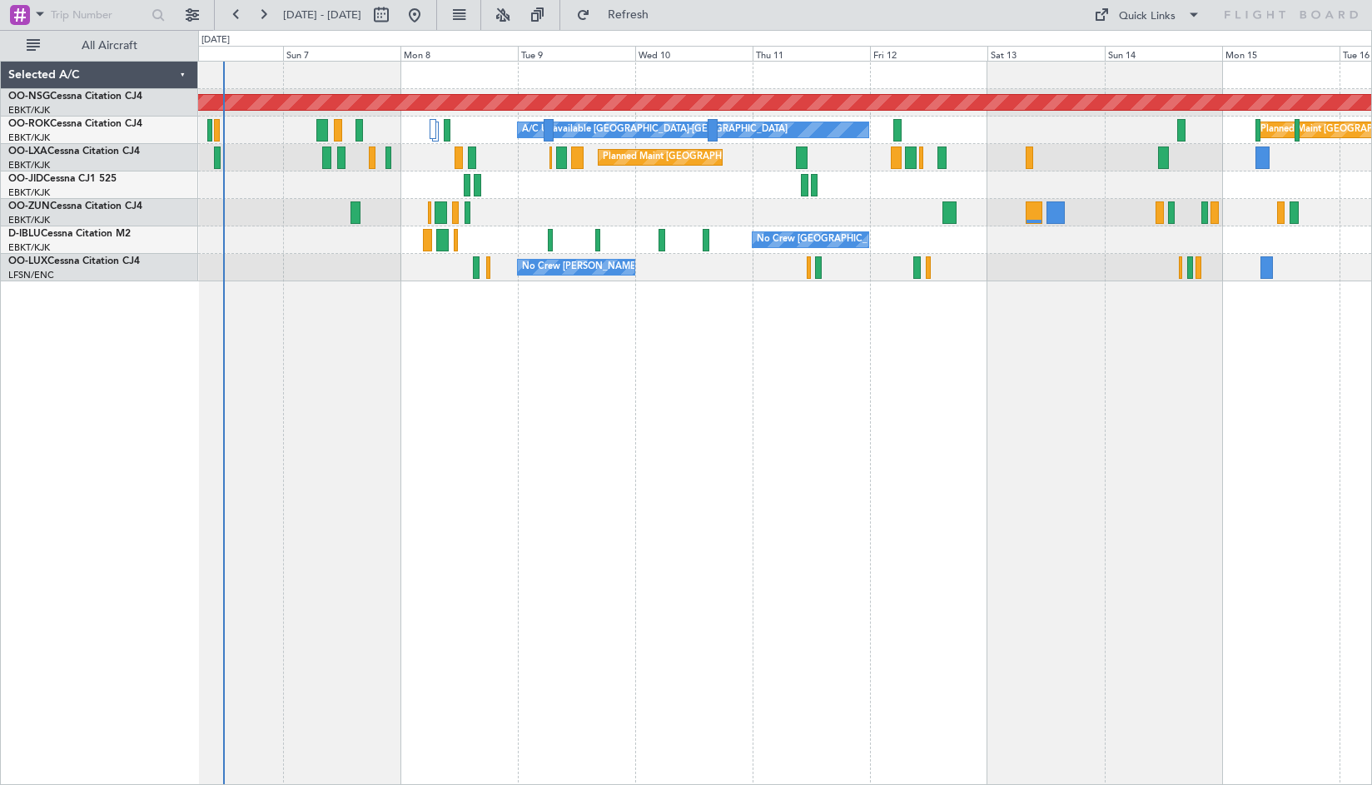
click at [592, 212] on div "Planned Maint [GEOGRAPHIC_DATA] ([GEOGRAPHIC_DATA]) A/C Unavailable [GEOGRAPHIC…" at bounding box center [784, 172] width 1173 height 220
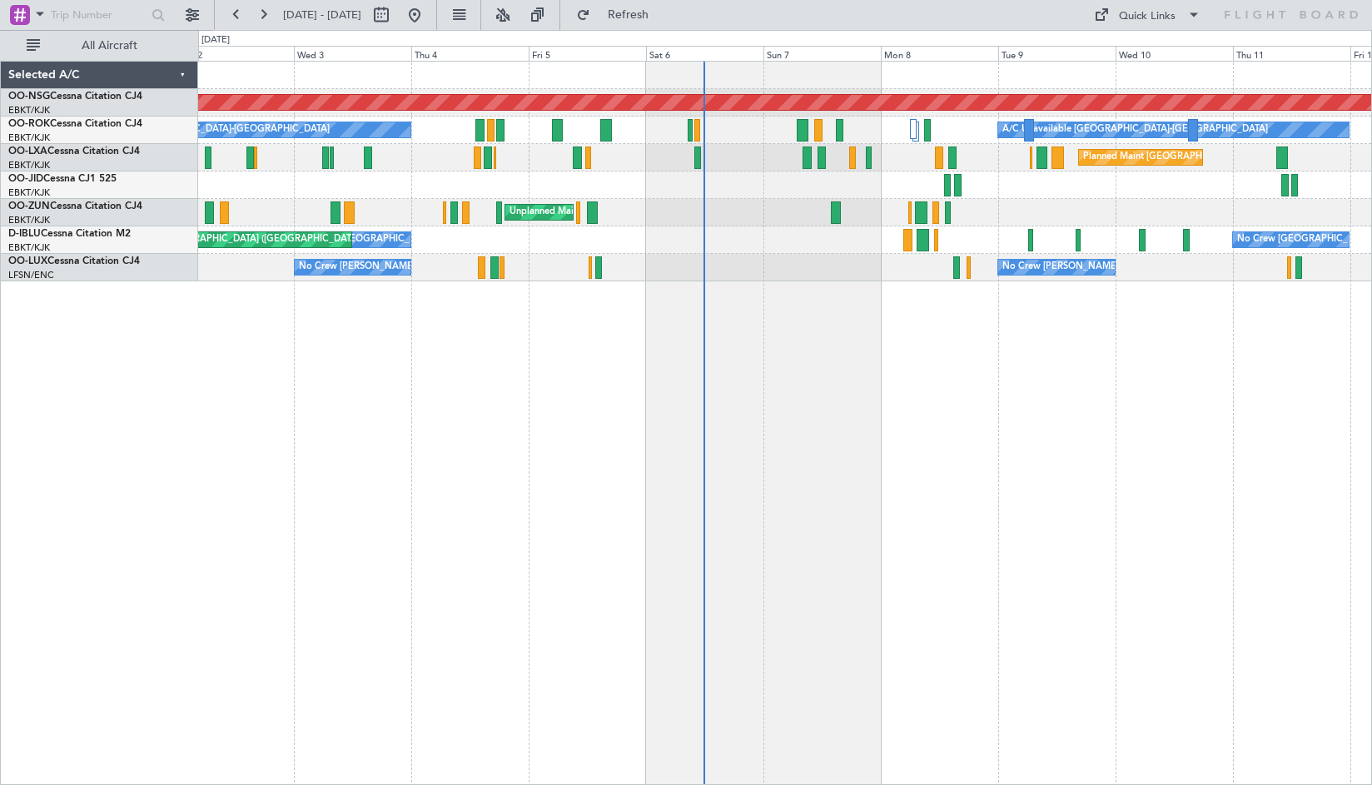
click at [927, 460] on div "Planned Maint [GEOGRAPHIC_DATA] ([GEOGRAPHIC_DATA]) A/C Unavailable [GEOGRAPHIC…" at bounding box center [785, 423] width 1174 height 724
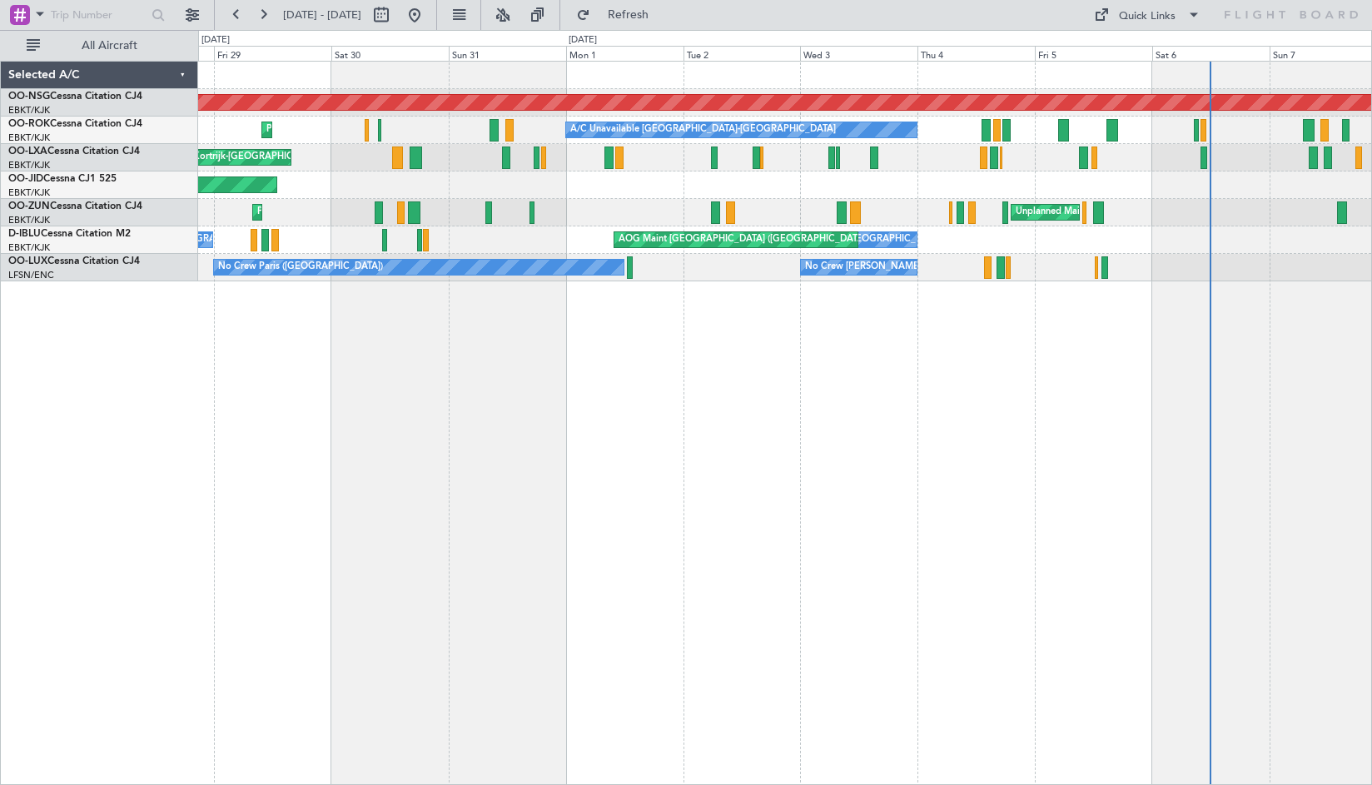
click at [960, 470] on div "Planned Maint [GEOGRAPHIC_DATA] ([GEOGRAPHIC_DATA]) A/C Unavailable [GEOGRAPHIC…" at bounding box center [785, 423] width 1174 height 724
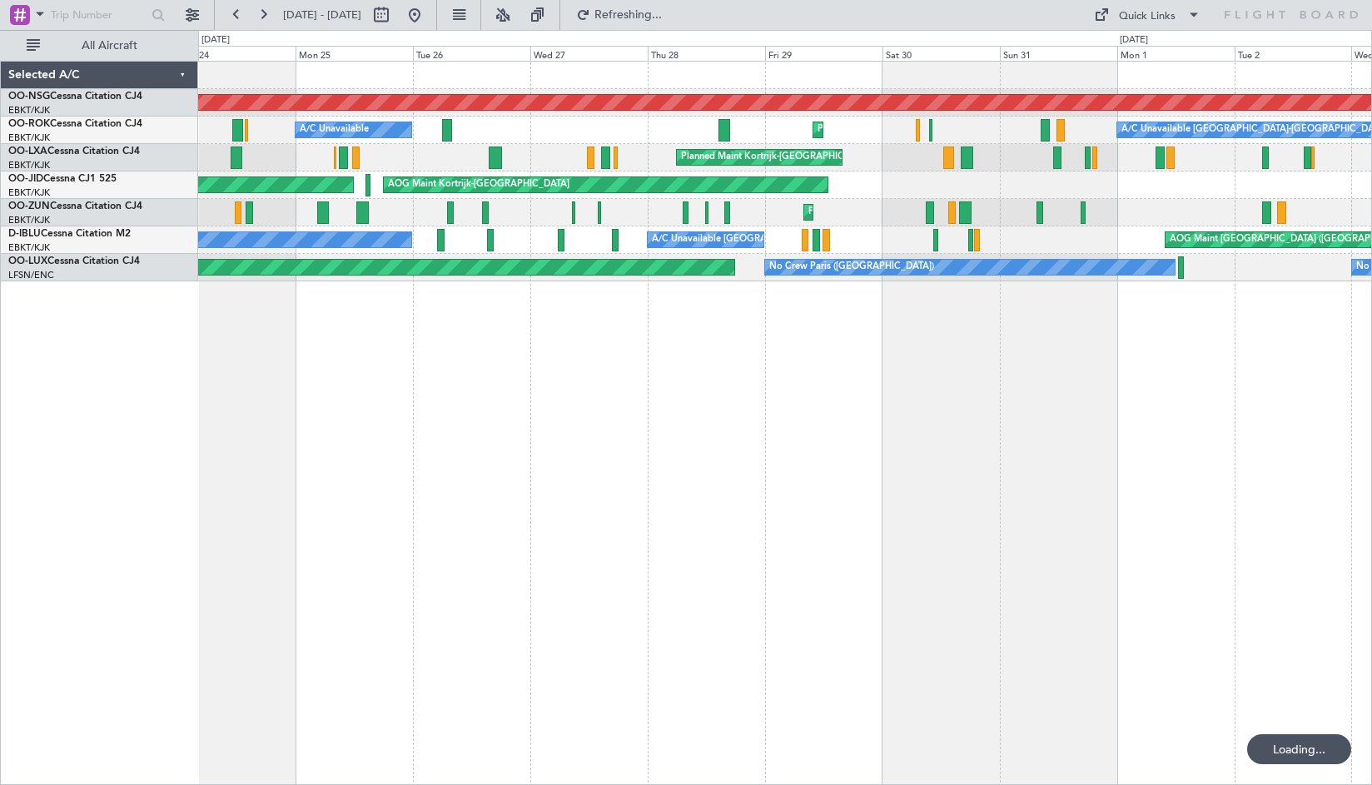
click at [904, 472] on div "Planned Maint [GEOGRAPHIC_DATA] ([GEOGRAPHIC_DATA]) A/C Unavailable [GEOGRAPHIC…" at bounding box center [785, 423] width 1174 height 724
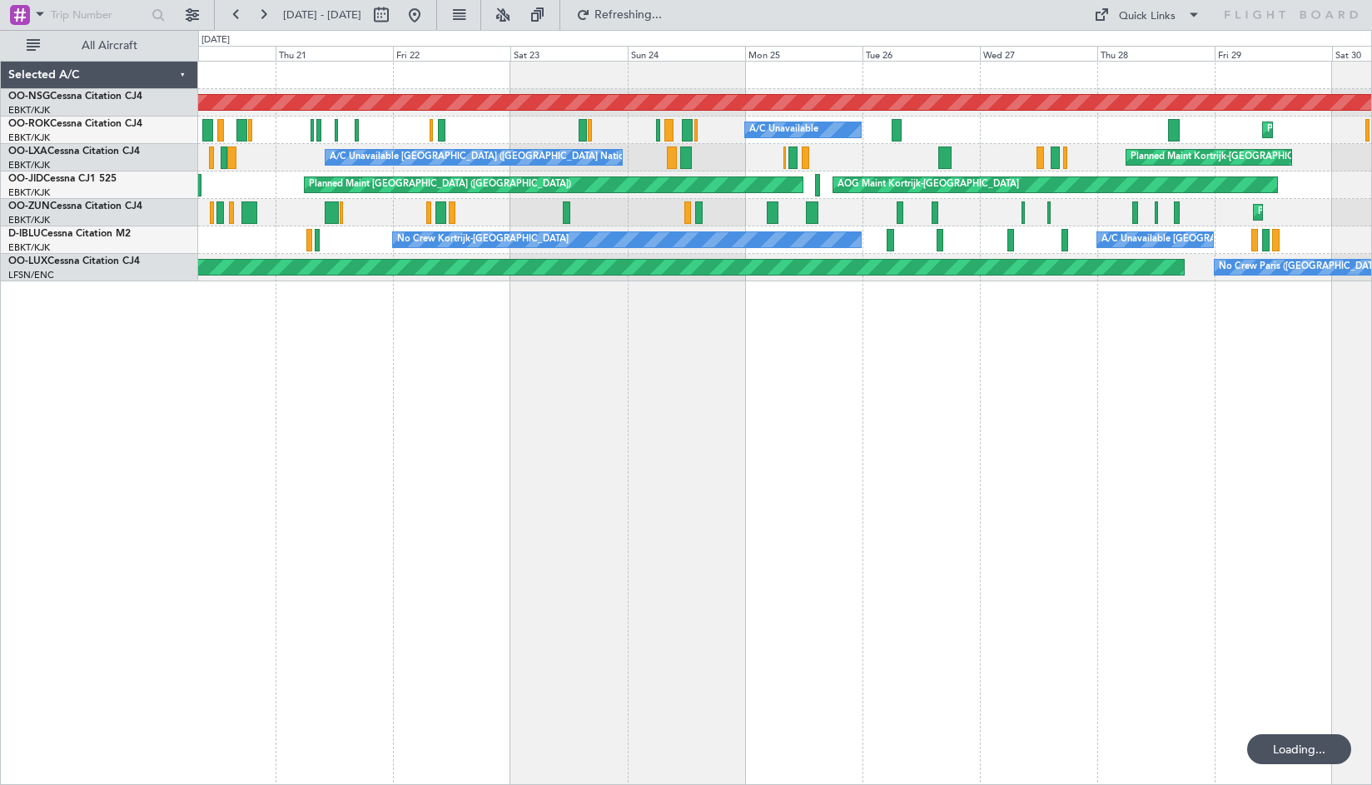
click at [905, 470] on div "Planned Maint [GEOGRAPHIC_DATA] ([GEOGRAPHIC_DATA]) Planned Maint [GEOGRAPHIC_D…" at bounding box center [785, 423] width 1174 height 724
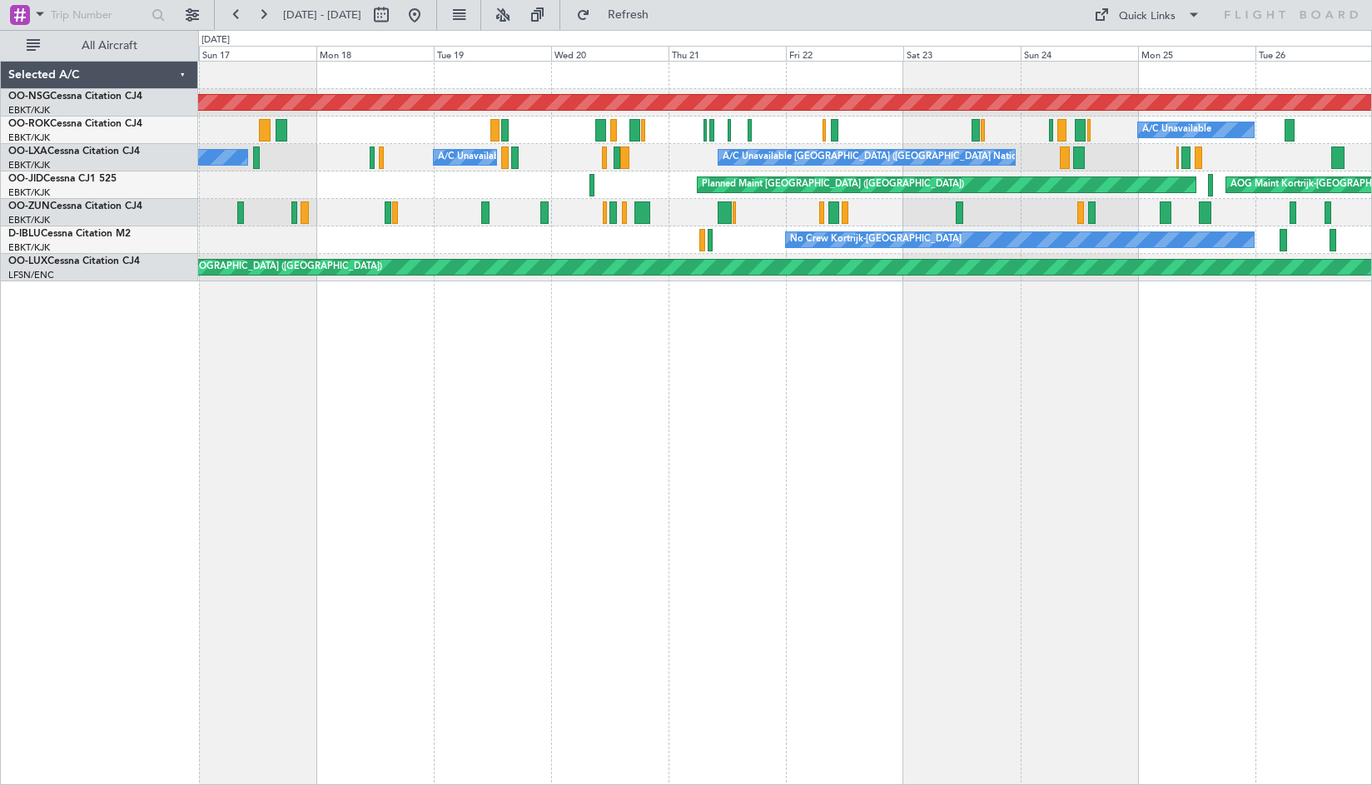
click at [837, 471] on div "Planned Maint [GEOGRAPHIC_DATA] ([GEOGRAPHIC_DATA]) A/C Unavailable Planned Mai…" at bounding box center [785, 423] width 1174 height 724
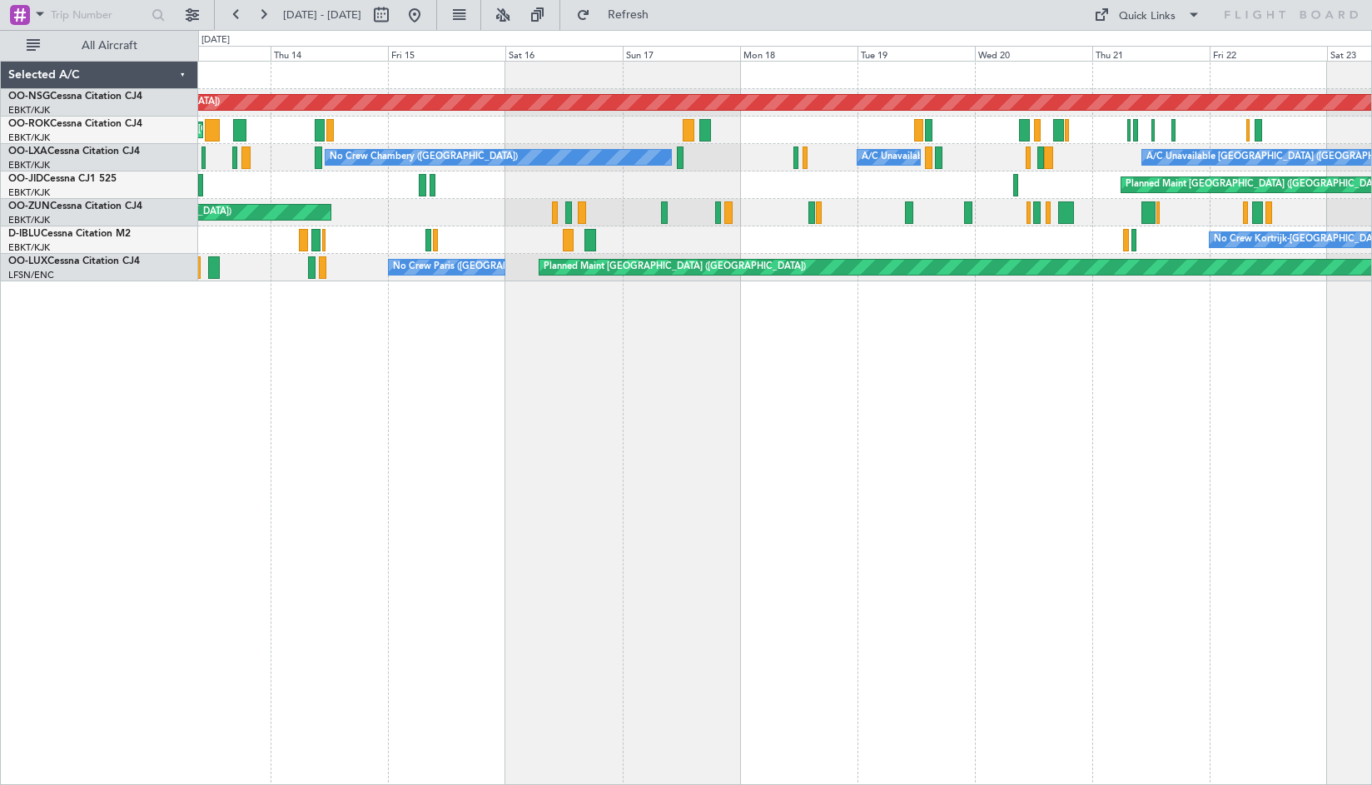
click at [1017, 461] on div "Planned Maint [GEOGRAPHIC_DATA] ([GEOGRAPHIC_DATA]) Unplanned Maint [GEOGRAPHIC…" at bounding box center [785, 423] width 1174 height 724
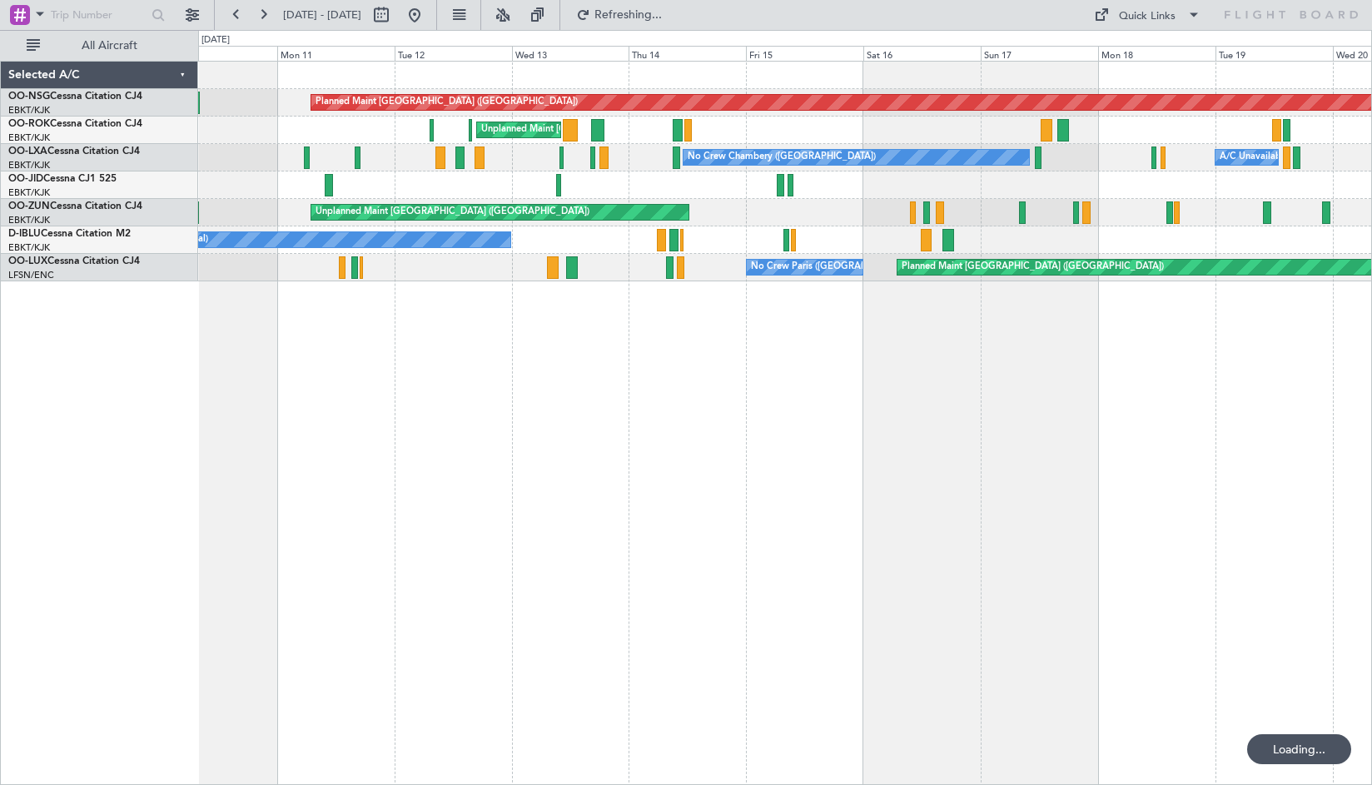
click at [987, 455] on div "Planned Maint [GEOGRAPHIC_DATA] ([GEOGRAPHIC_DATA]) Unplanned Maint [GEOGRAPHIC…" at bounding box center [785, 423] width 1174 height 724
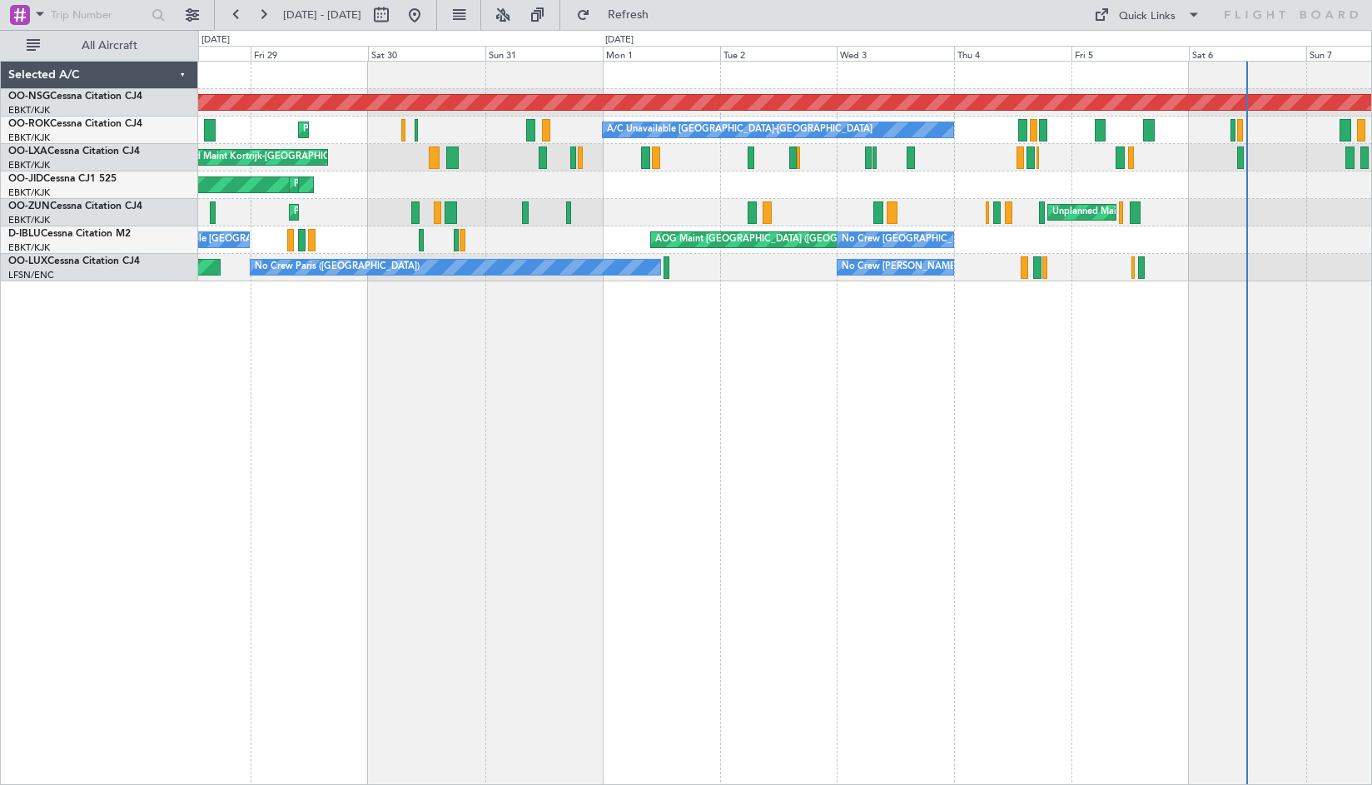
click at [135, 466] on div "Planned Maint [GEOGRAPHIC_DATA] ([GEOGRAPHIC_DATA]) Planned Maint [GEOGRAPHIC_D…" at bounding box center [686, 407] width 1372 height 755
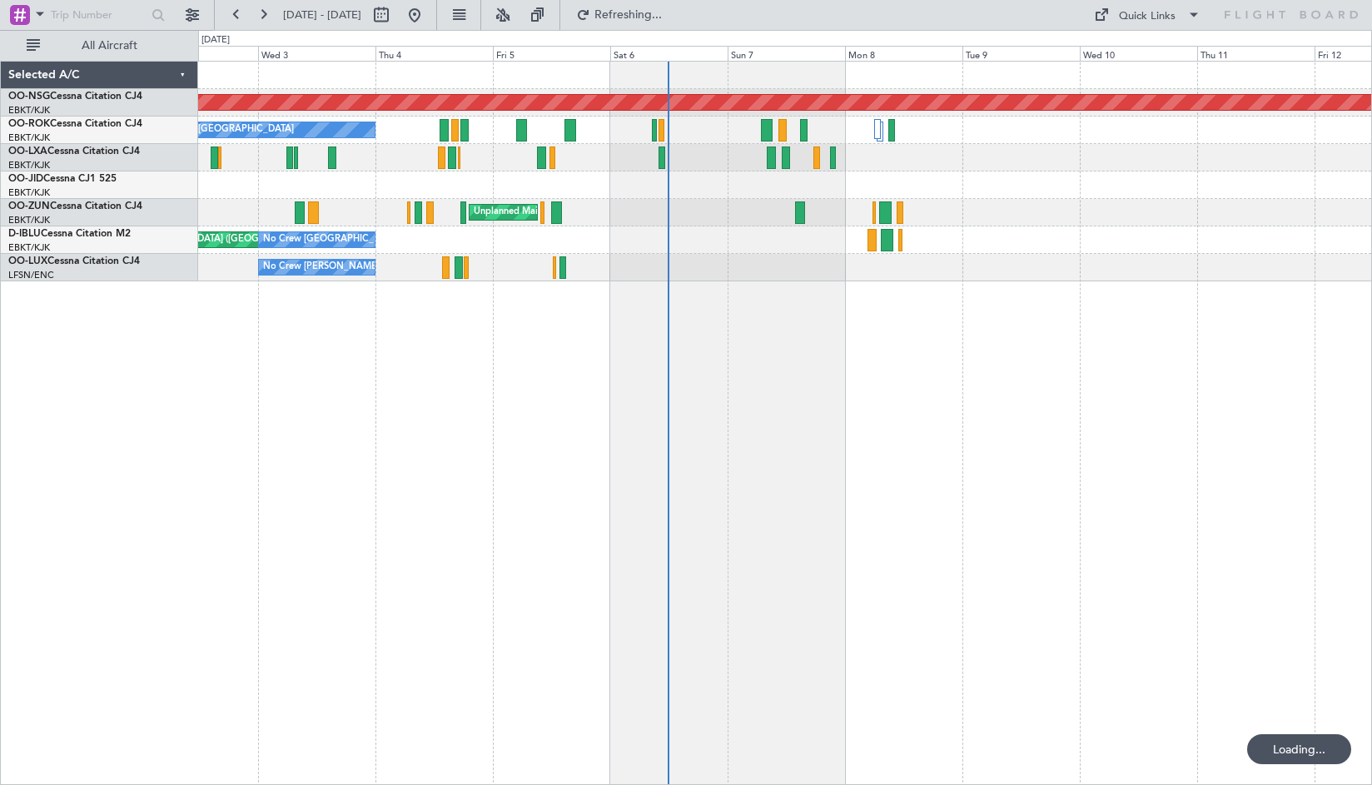
click at [554, 440] on div "Planned Maint [GEOGRAPHIC_DATA] ([GEOGRAPHIC_DATA]) A/C Unavailable [GEOGRAPHIC…" at bounding box center [785, 423] width 1174 height 724
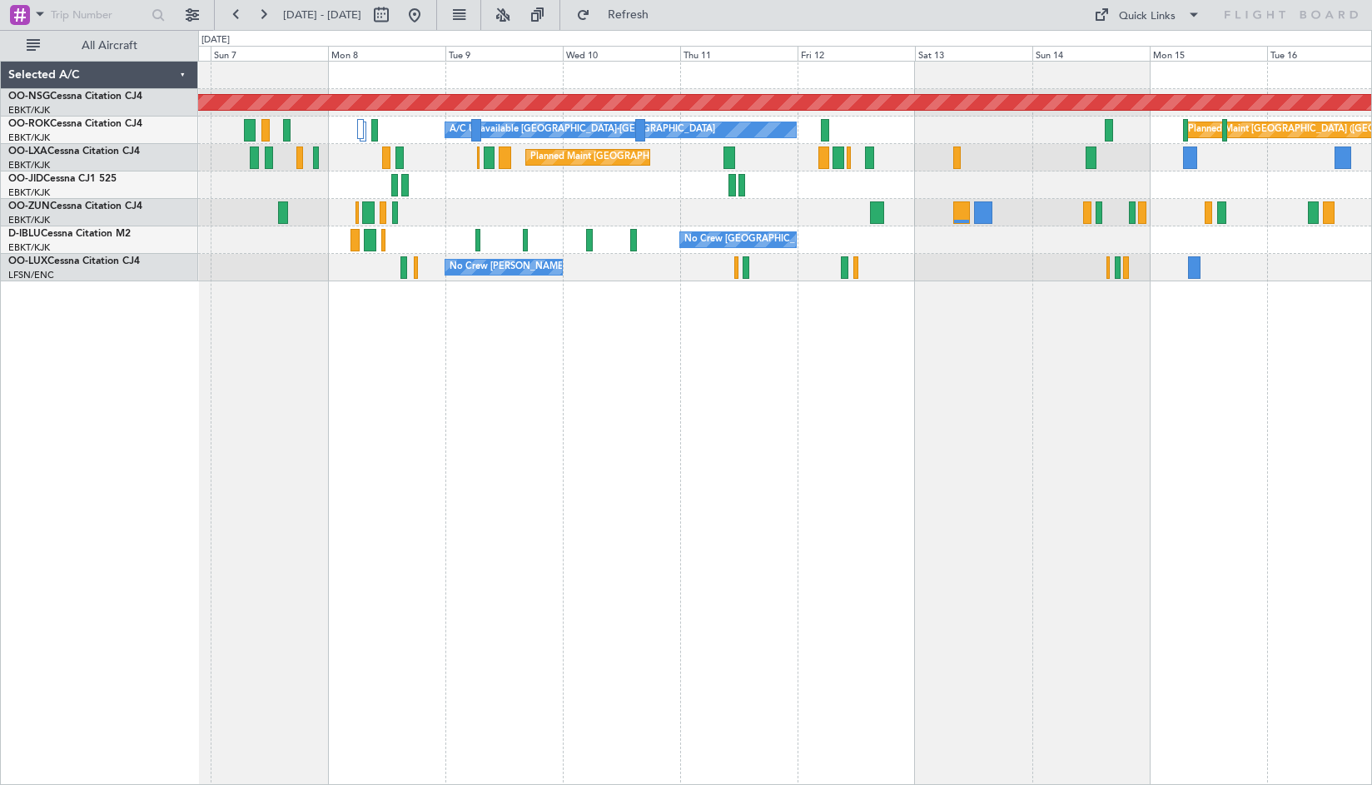
click at [419, 445] on div "Planned Maint [GEOGRAPHIC_DATA] ([GEOGRAPHIC_DATA]) A/C Unavailable [GEOGRAPHIC…" at bounding box center [785, 423] width 1174 height 724
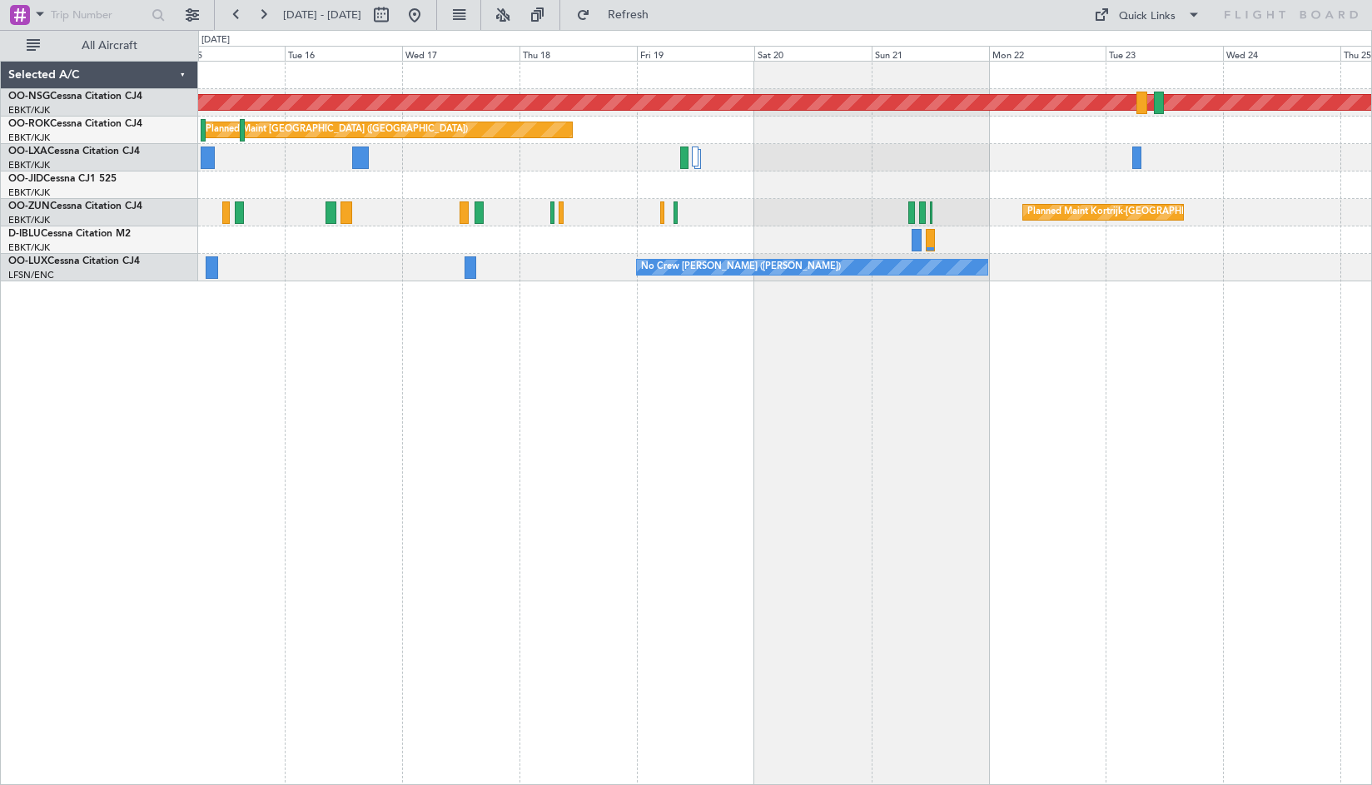
click at [409, 376] on div "Planned Maint [GEOGRAPHIC_DATA] ([GEOGRAPHIC_DATA]) Planned Maint [GEOGRAPHIC_D…" at bounding box center [785, 423] width 1174 height 724
